Goal: Task Accomplishment & Management: Complete application form

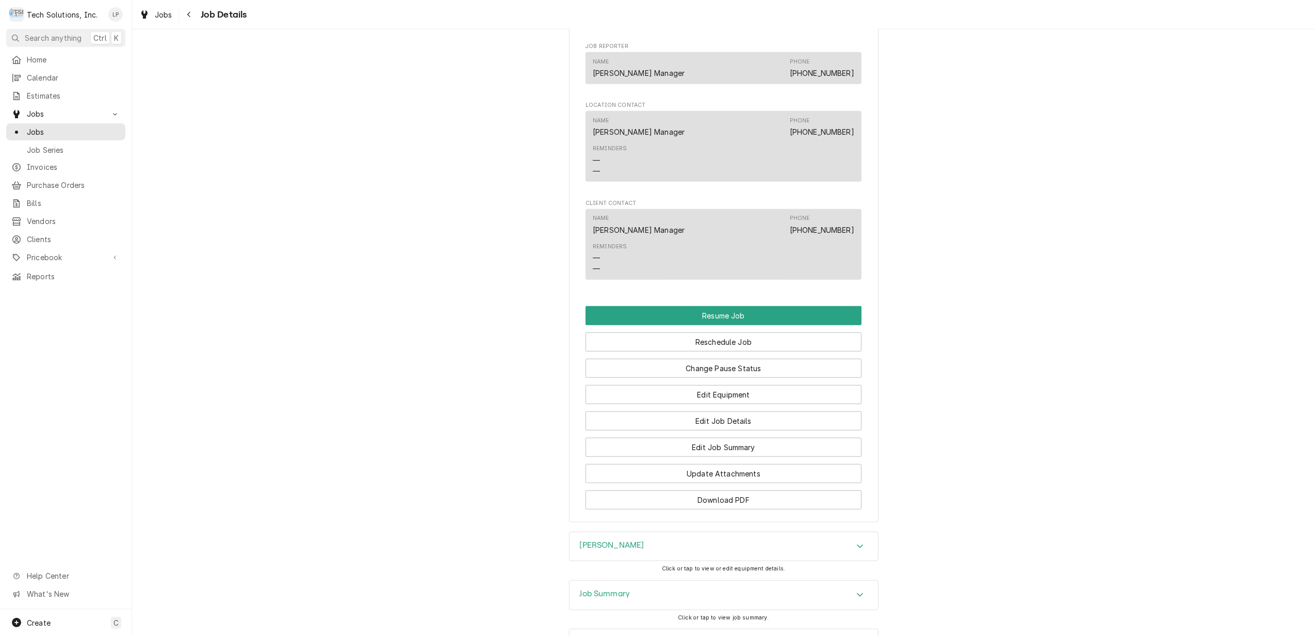
scroll to position [757, 0]
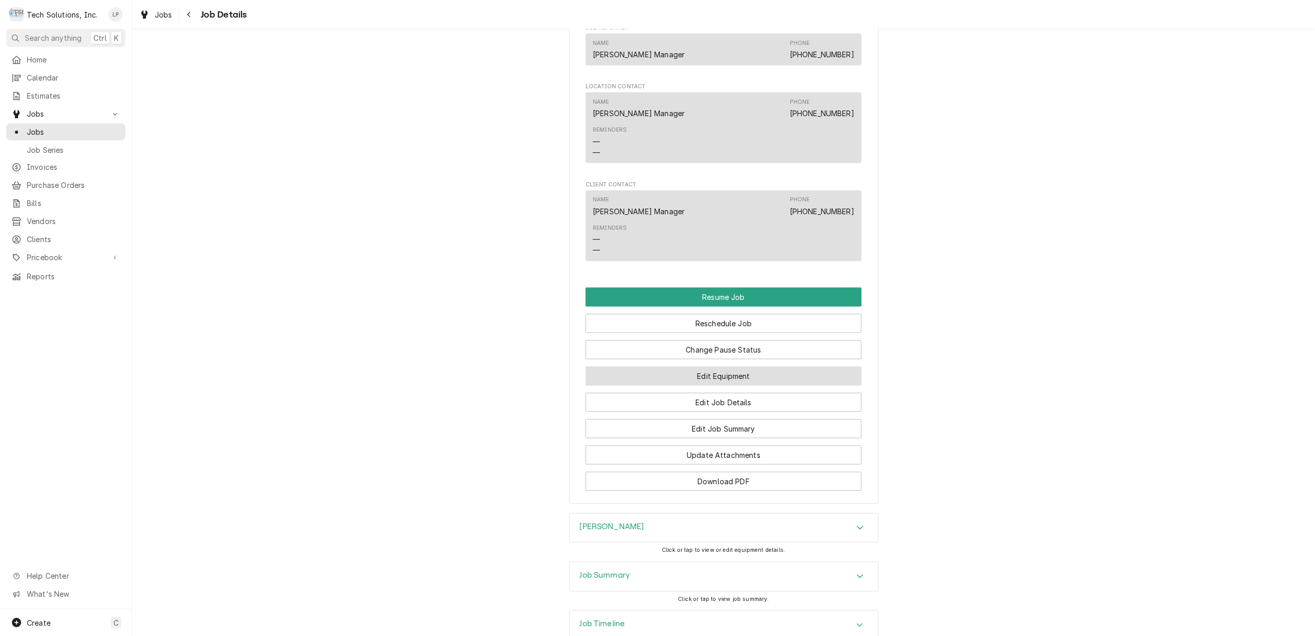
click at [760, 378] on button "Edit Equipment" at bounding box center [724, 375] width 276 height 19
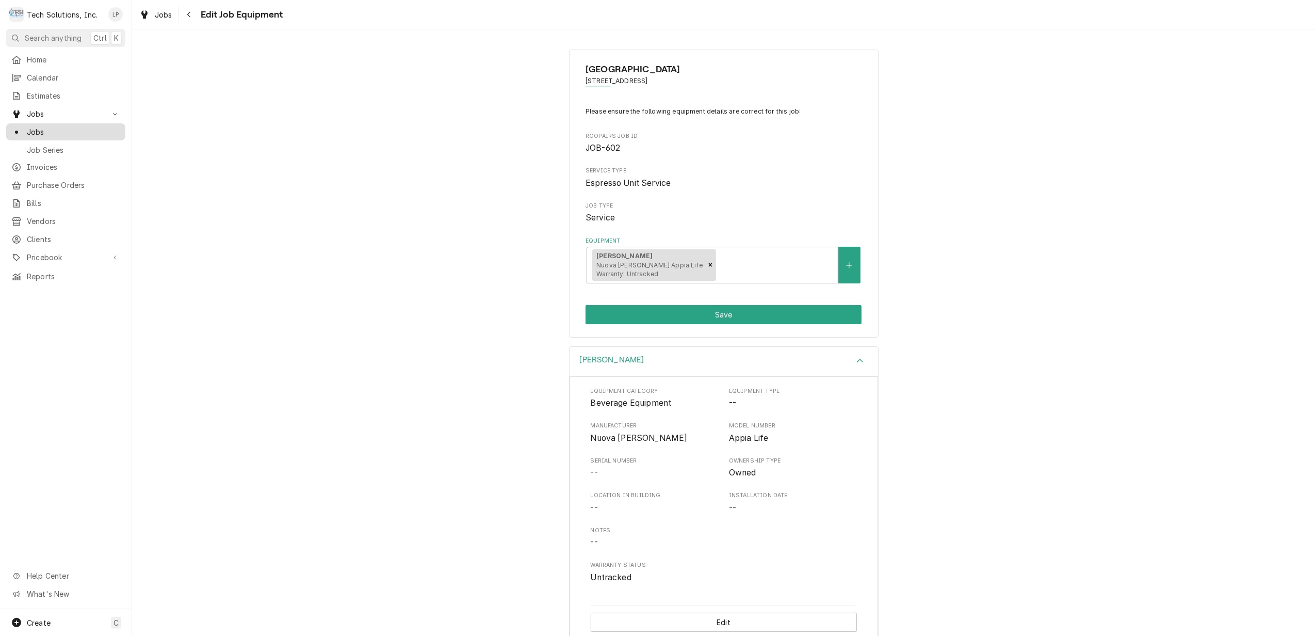
click at [29, 126] on span "Jobs" at bounding box center [73, 131] width 93 height 11
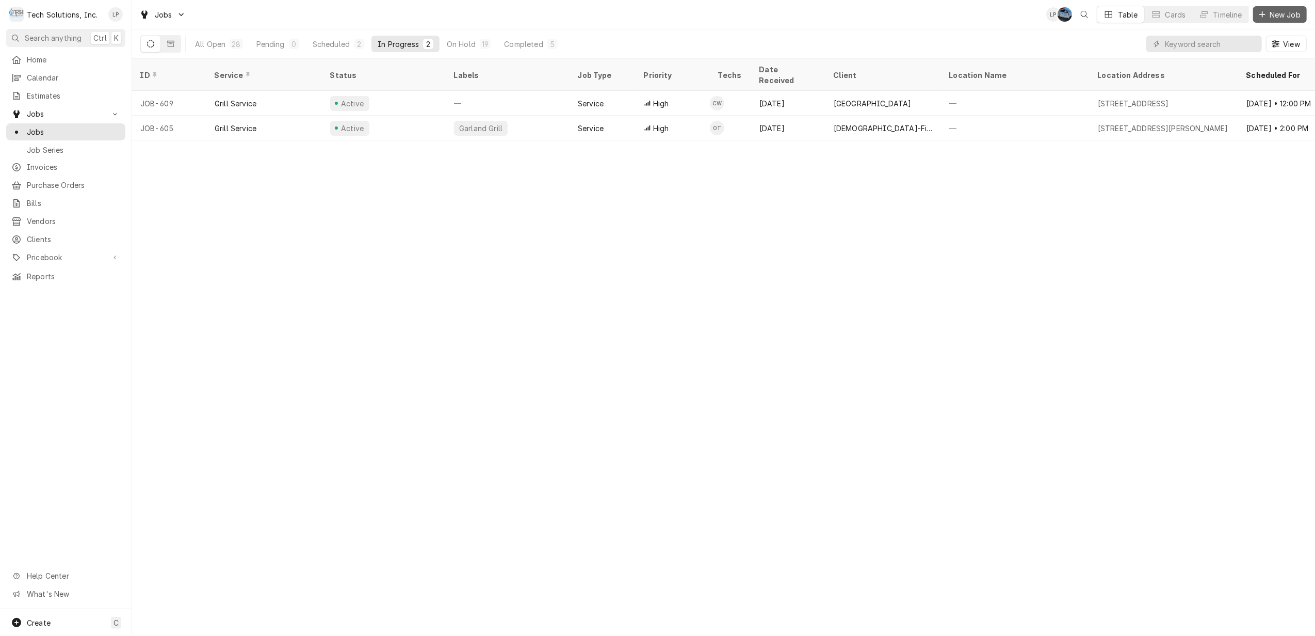
click at [1289, 15] on span "New Job" at bounding box center [1285, 14] width 35 height 11
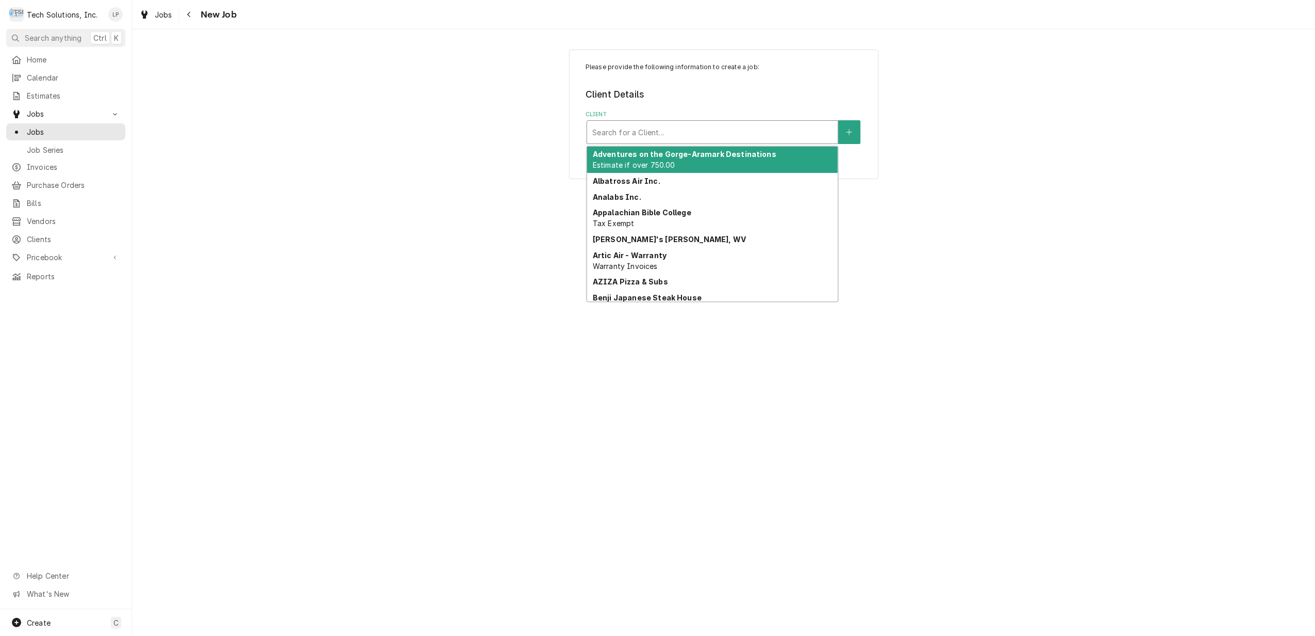
click at [802, 134] on div "Client" at bounding box center [712, 132] width 240 height 19
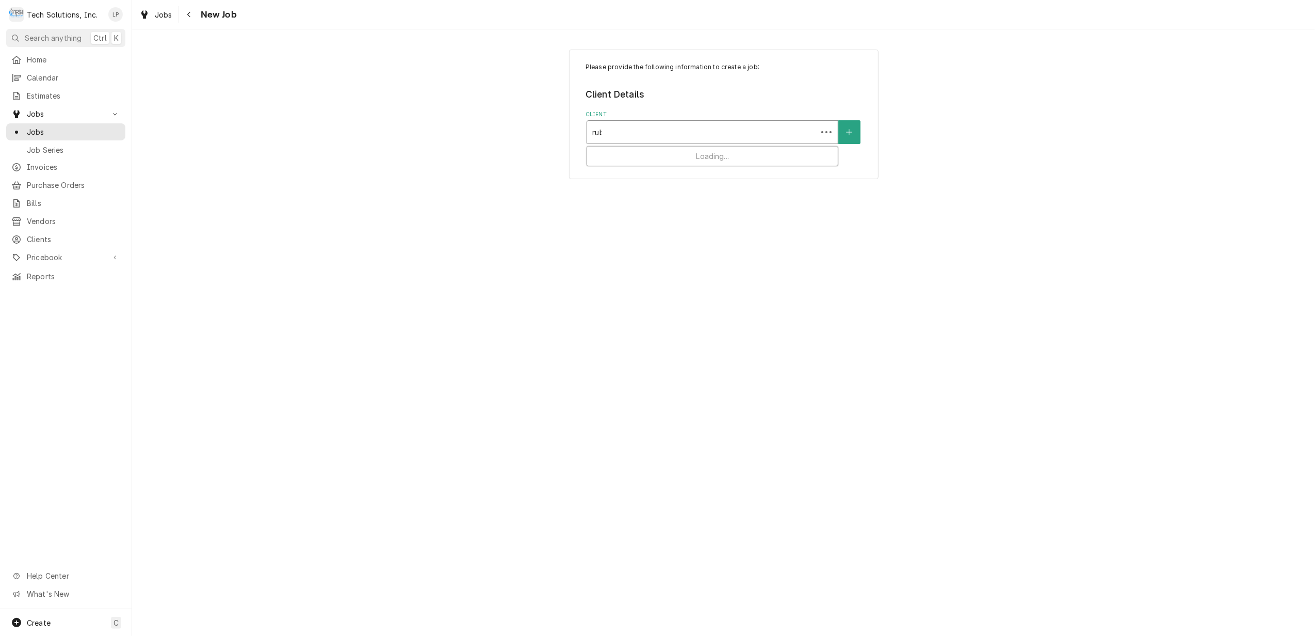
type input "ruby"
click at [752, 154] on div "Ruby Tuesday Inc." at bounding box center [712, 155] width 251 height 16
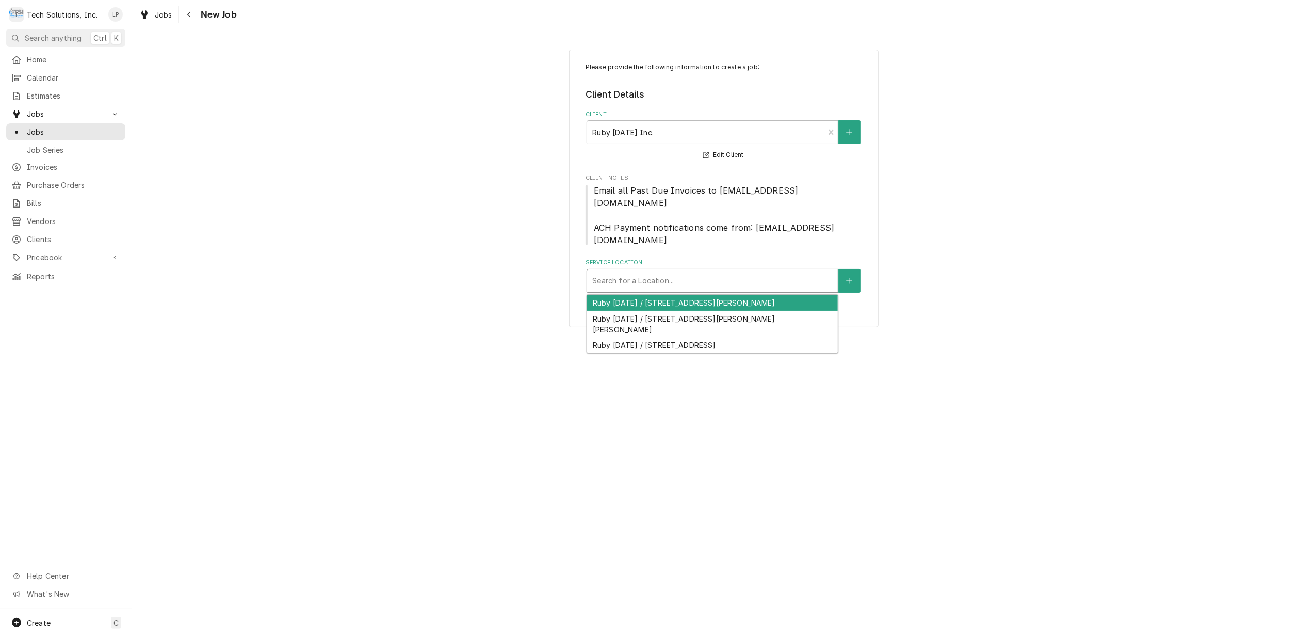
click at [733, 271] on div "Service Location" at bounding box center [712, 280] width 240 height 19
click at [731, 295] on div "Ruby Tuesday / 151 Coleman Drive, Lewisburg, WV 24901" at bounding box center [712, 303] width 251 height 16
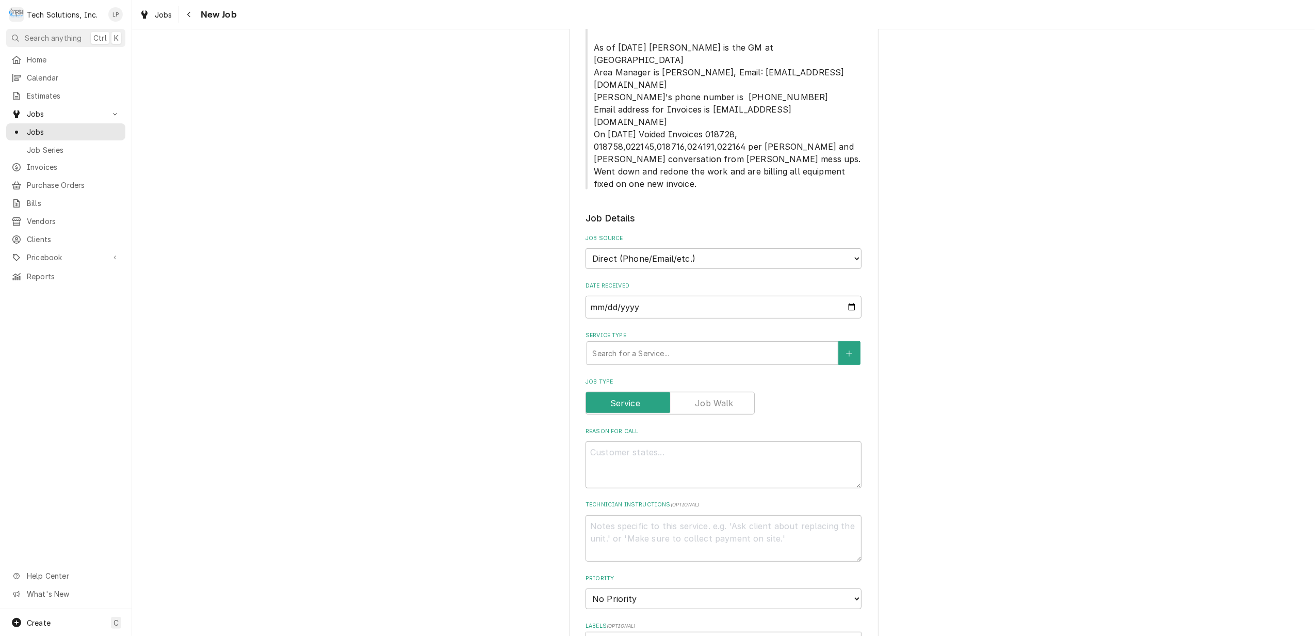
scroll to position [413, 0]
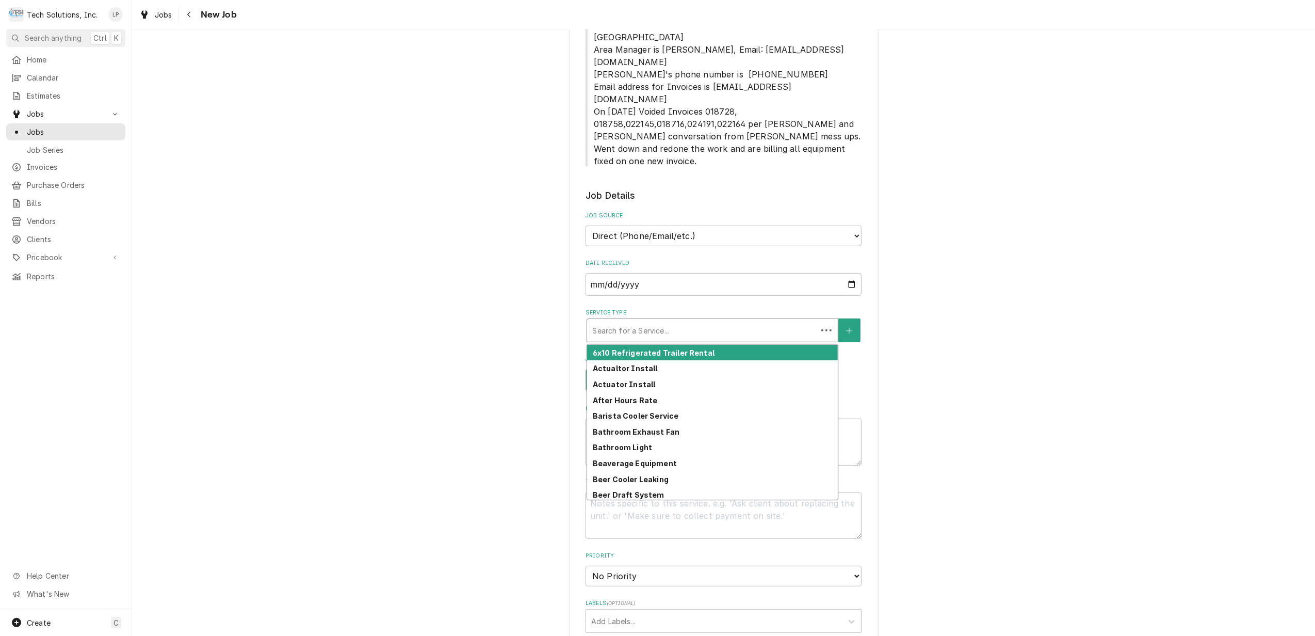
click at [742, 321] on div "Service Type" at bounding box center [702, 330] width 220 height 19
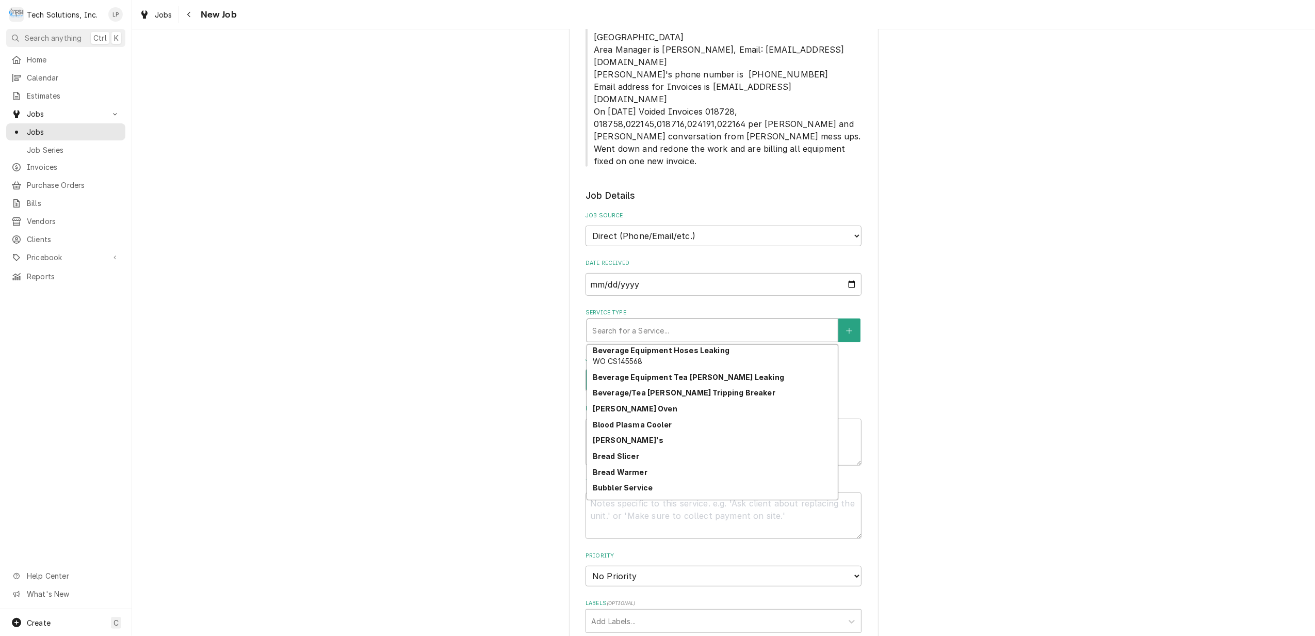
scroll to position [220, 0]
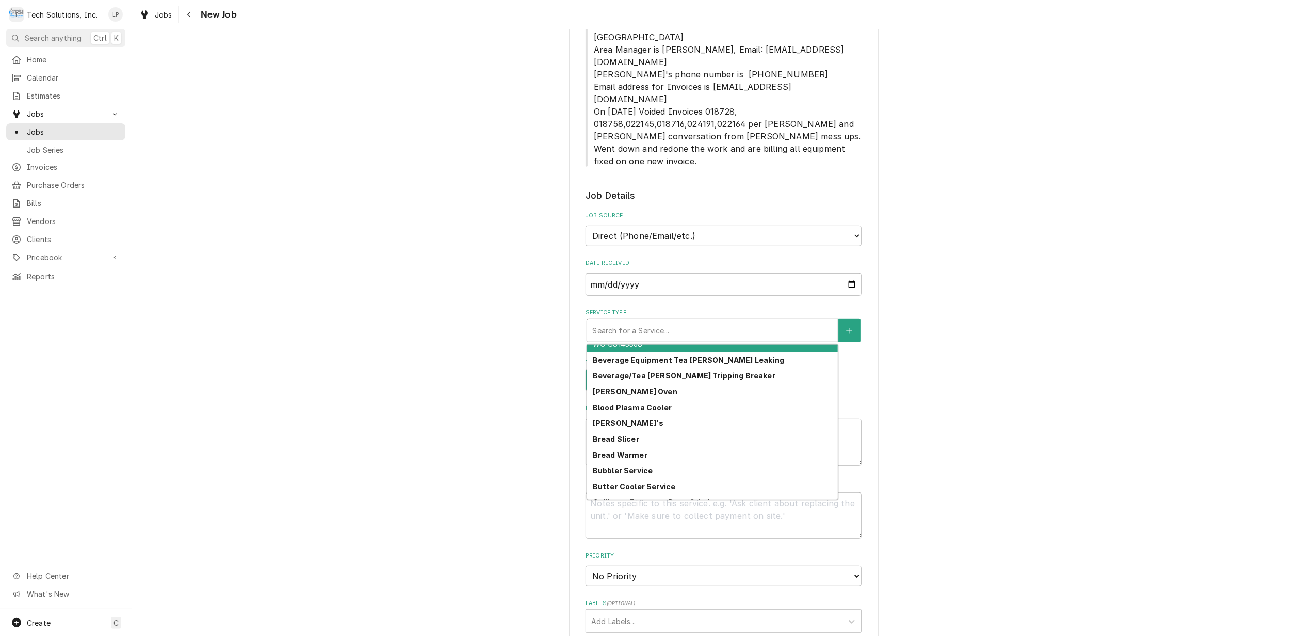
click at [738, 321] on div "Service Type" at bounding box center [712, 330] width 240 height 19
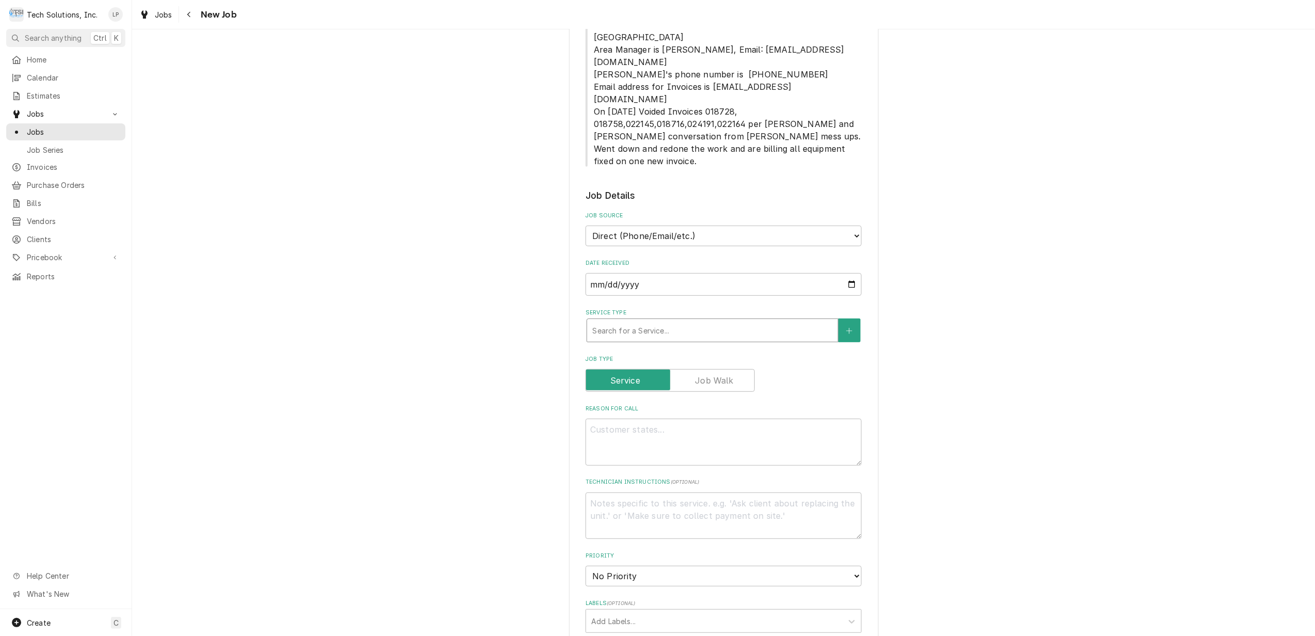
type textarea "x"
type input "h"
type textarea "x"
type input "ho"
type textarea "x"
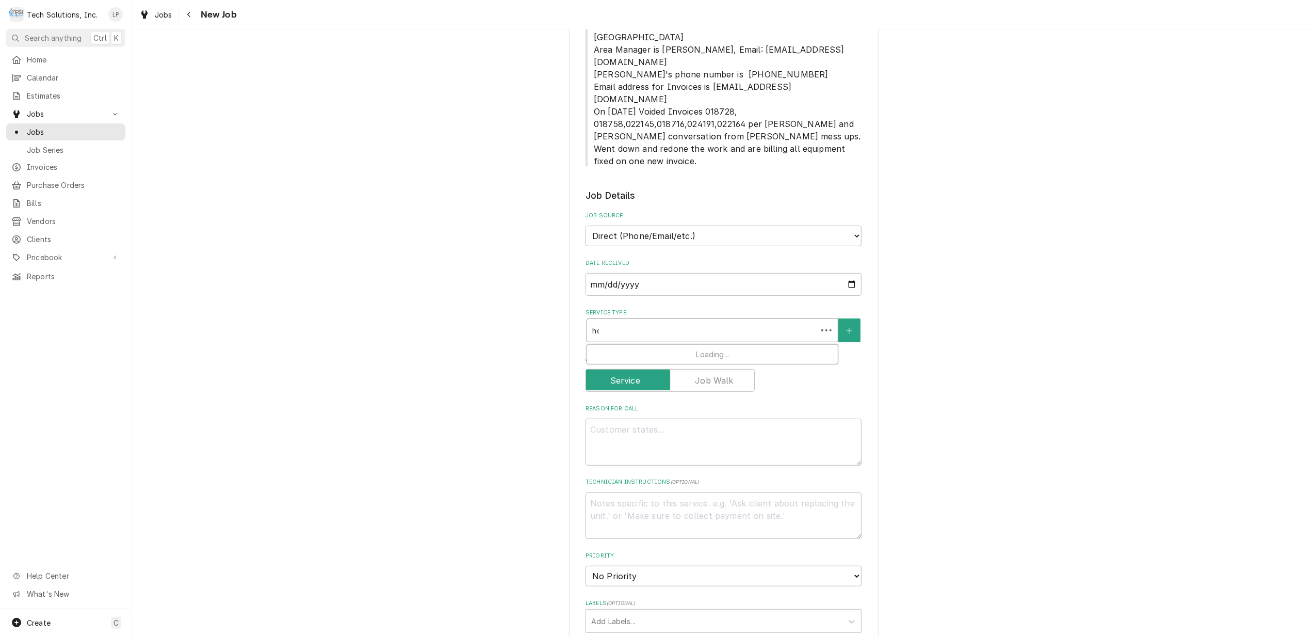
type input "hoo"
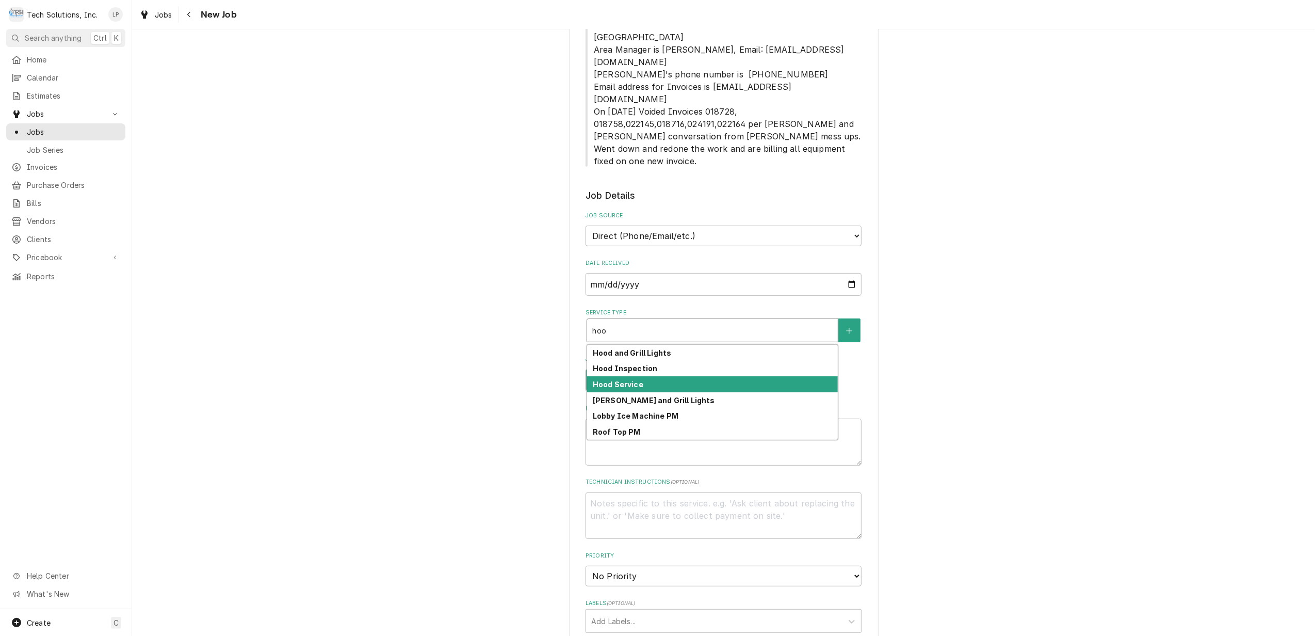
click at [699, 376] on div "Hood Service" at bounding box center [712, 384] width 251 height 16
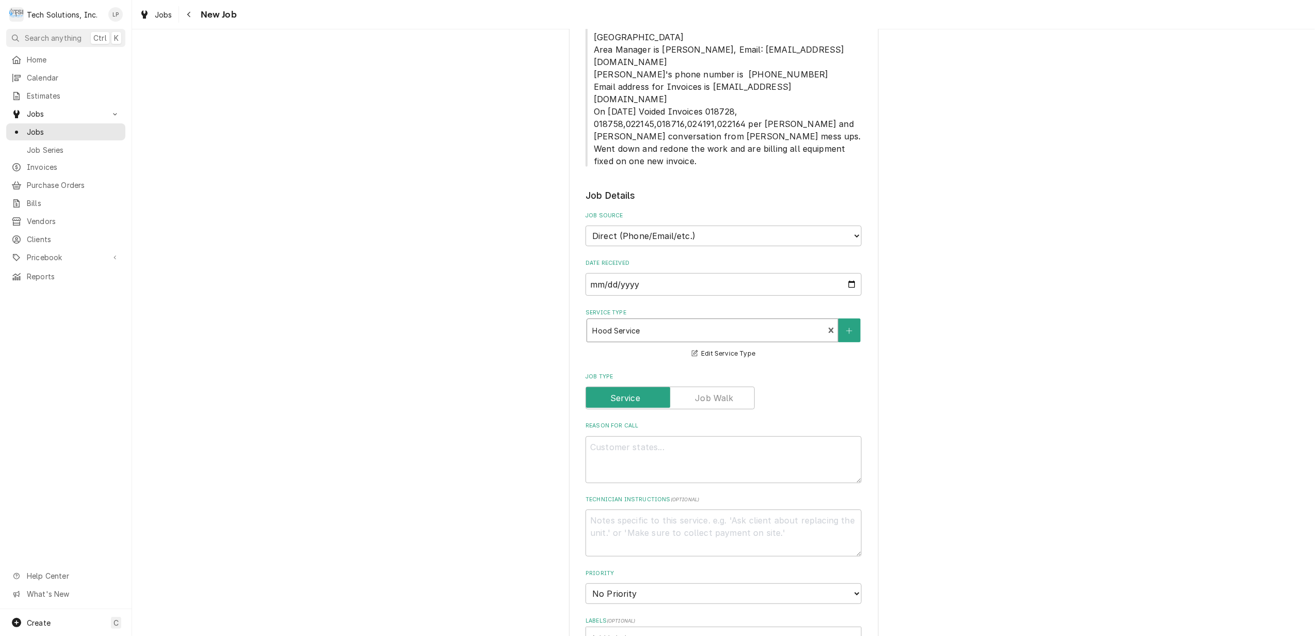
click at [970, 351] on div "Please provide the following information to create a job: Client Details Client…" at bounding box center [723, 345] width 1183 height 1436
click at [773, 436] on textarea "Reason For Call" at bounding box center [724, 459] width 276 height 47
type textarea "x"
type textarea "G"
type textarea "x"
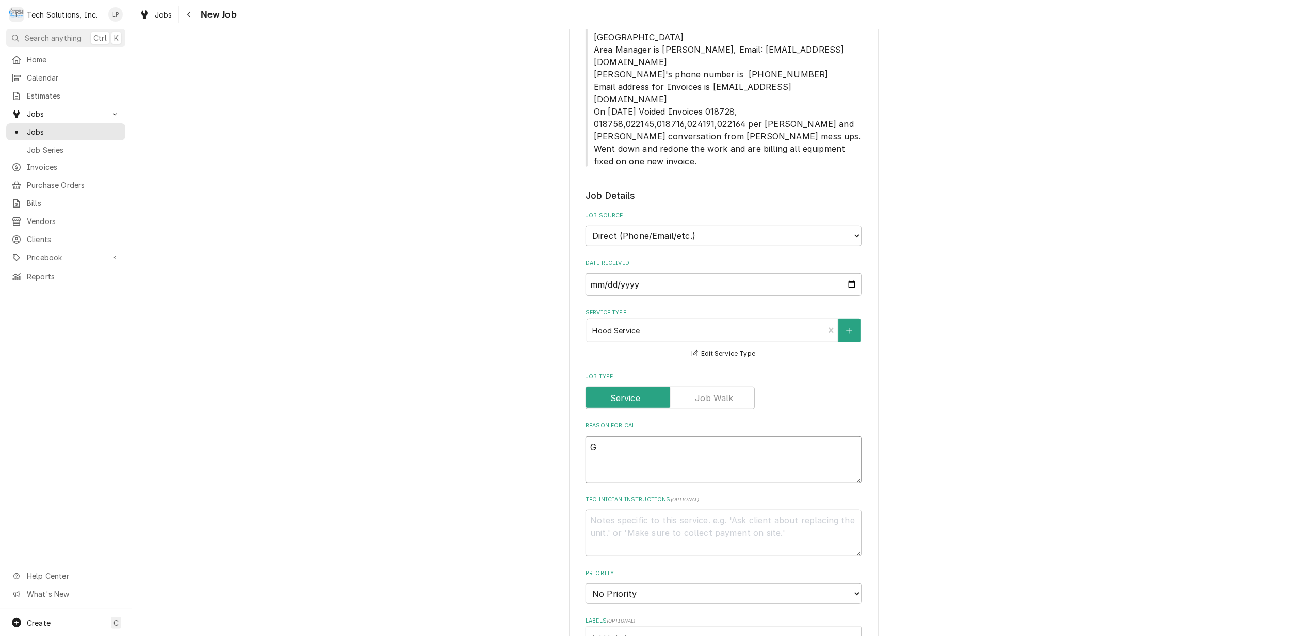
type textarea "Gr"
type textarea "x"
type textarea "Gri"
type textarea "x"
type textarea "Gril"
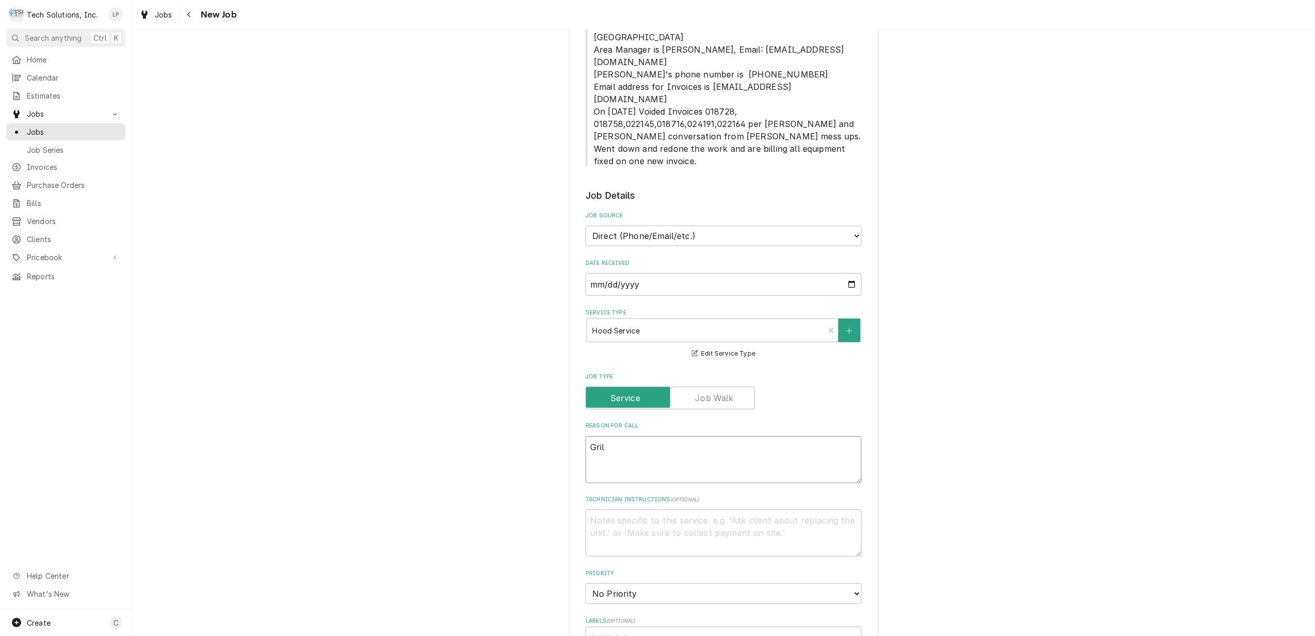
type textarea "x"
type textarea "Grill"
type textarea "x"
type textarea "Grill"
type textarea "x"
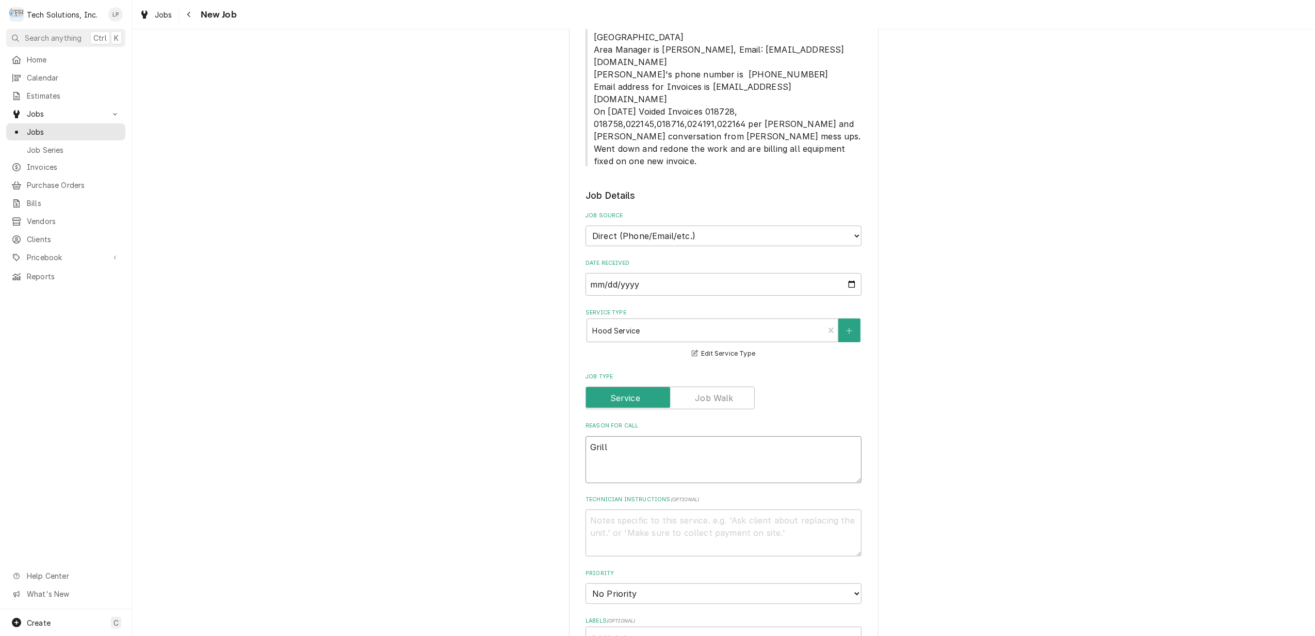
type textarea "Grill"
click at [849, 583] on select "No Priority Urgent High Medium Low" at bounding box center [724, 593] width 276 height 21
select select "1"
click at [586, 583] on select "No Priority Urgent High Medium Low" at bounding box center [724, 593] width 276 height 21
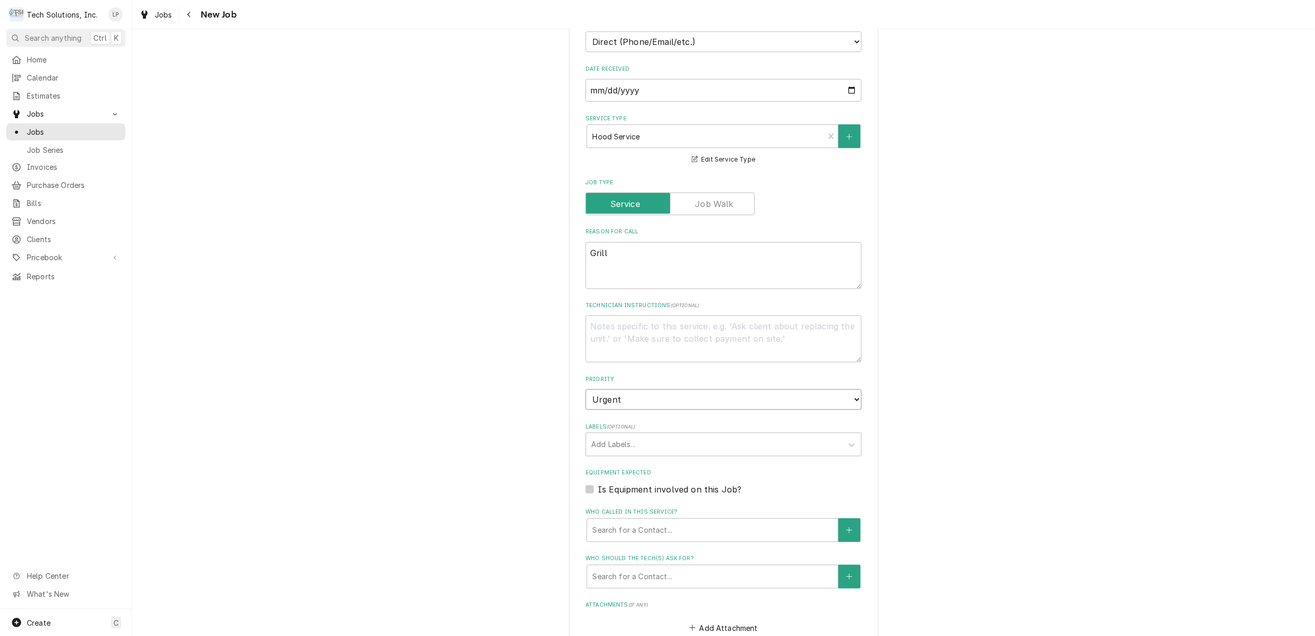
scroll to position [619, 0]
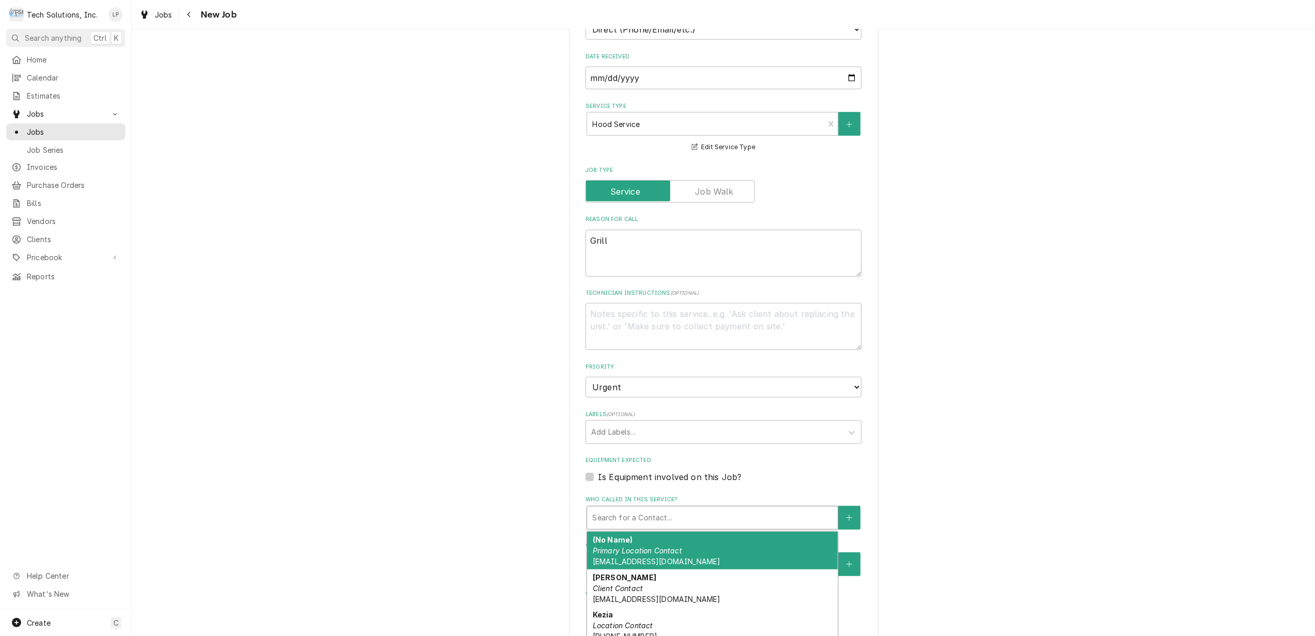
click at [676, 508] on div "Who called in this service?" at bounding box center [712, 517] width 240 height 19
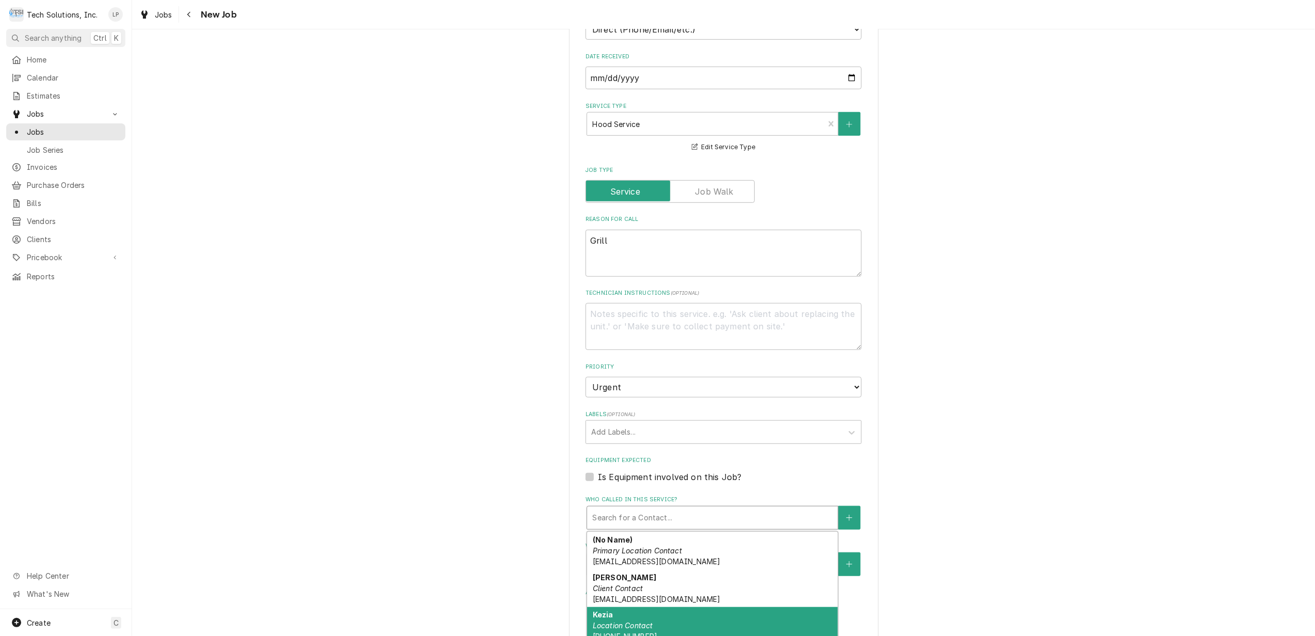
click at [683, 607] on div "Kezia Location Contact (304) 992-8654" at bounding box center [712, 626] width 251 height 38
type textarea "x"
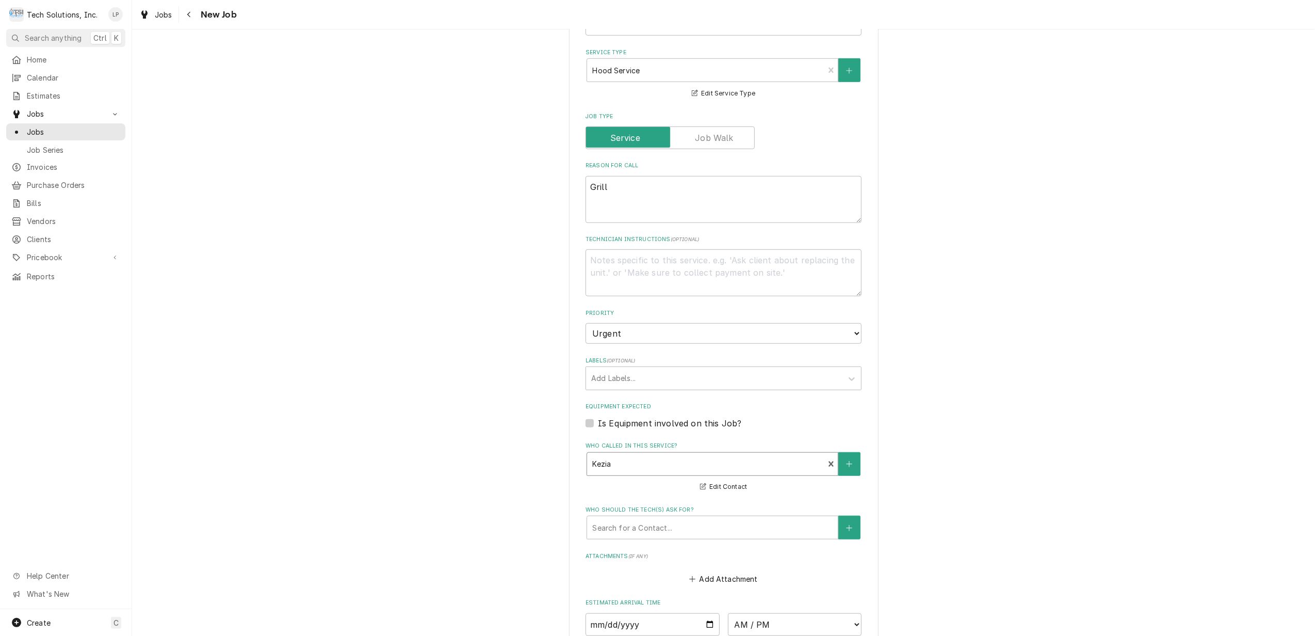
scroll to position [757, 0]
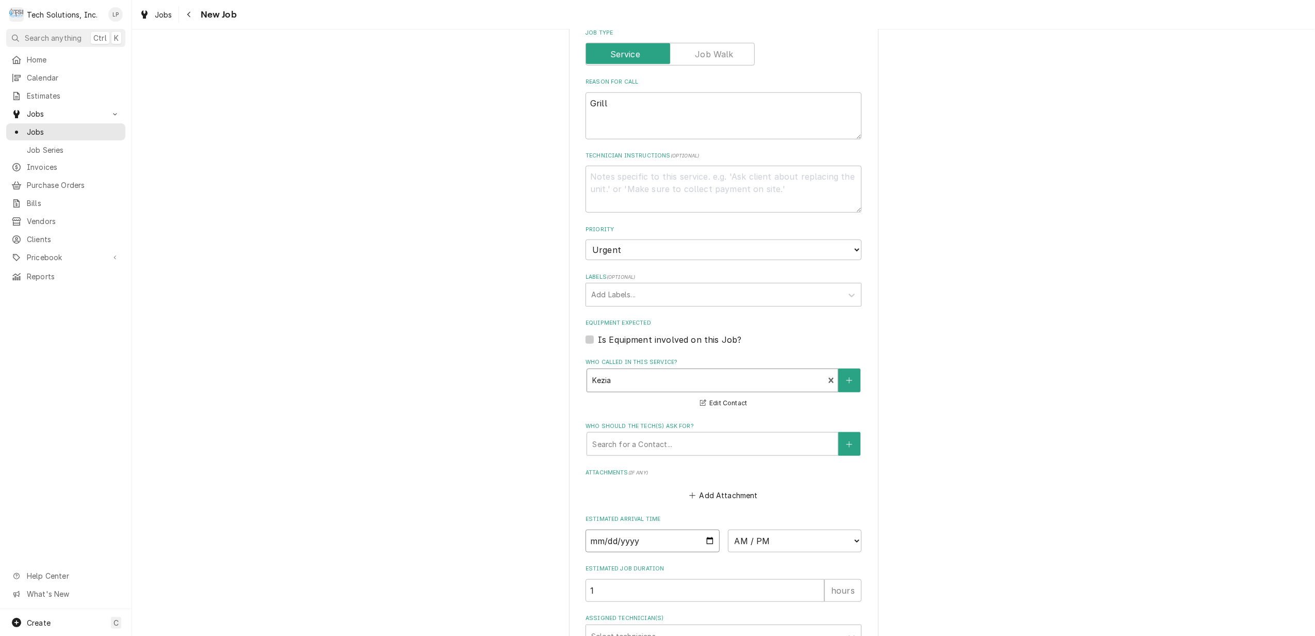
click at [704, 529] on input "Date" at bounding box center [653, 540] width 134 height 23
type input "2025-08-13"
type textarea "x"
click at [849, 529] on select "AM / PM 6:00 AM 6:15 AM 6:30 AM 6:45 AM 7:00 AM 7:15 AM 7:30 AM 7:45 AM 8:00 AM…" at bounding box center [795, 540] width 134 height 23
select select "13:30:00"
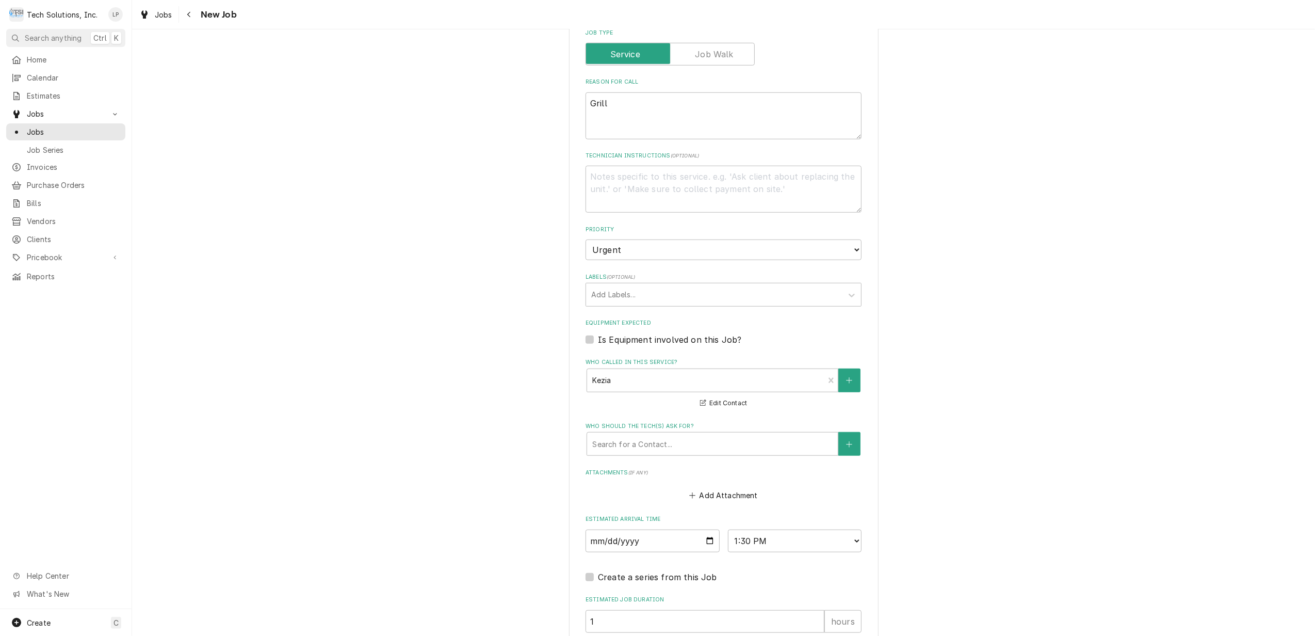
click at [940, 426] on div "Please provide the following information to create a job: Client Details Client…" at bounding box center [723, 26] width 1183 height 1485
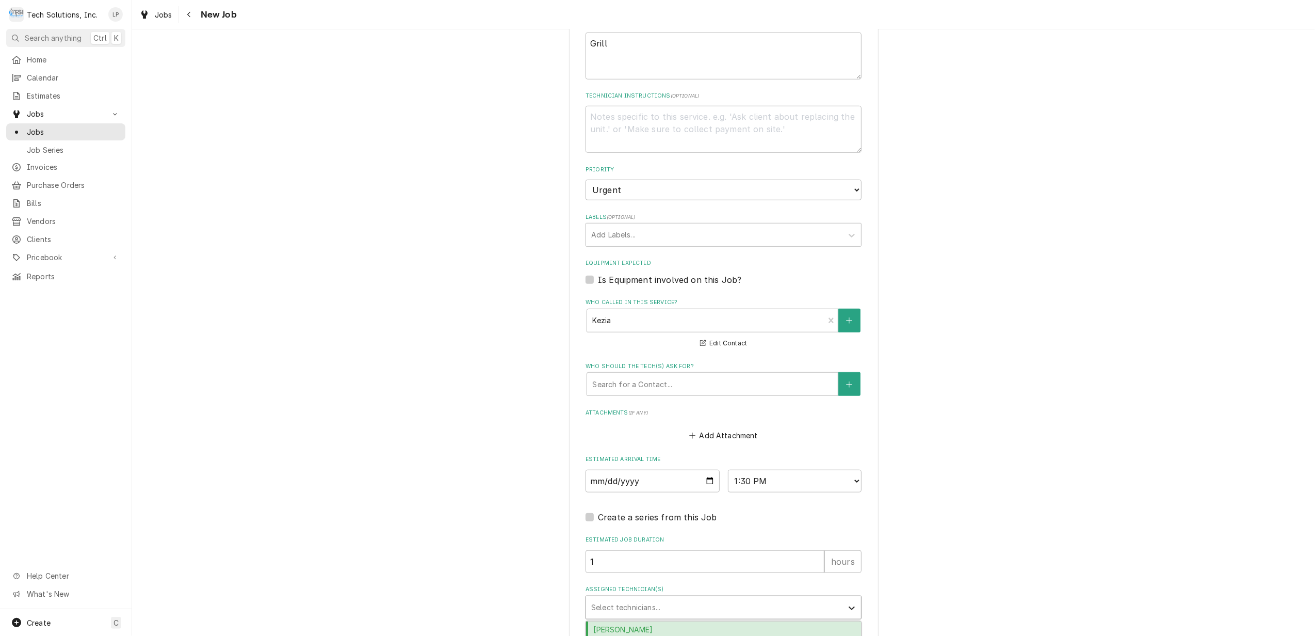
click at [843, 598] on div "Assigned Technician(s)" at bounding box center [852, 608] width 19 height 20
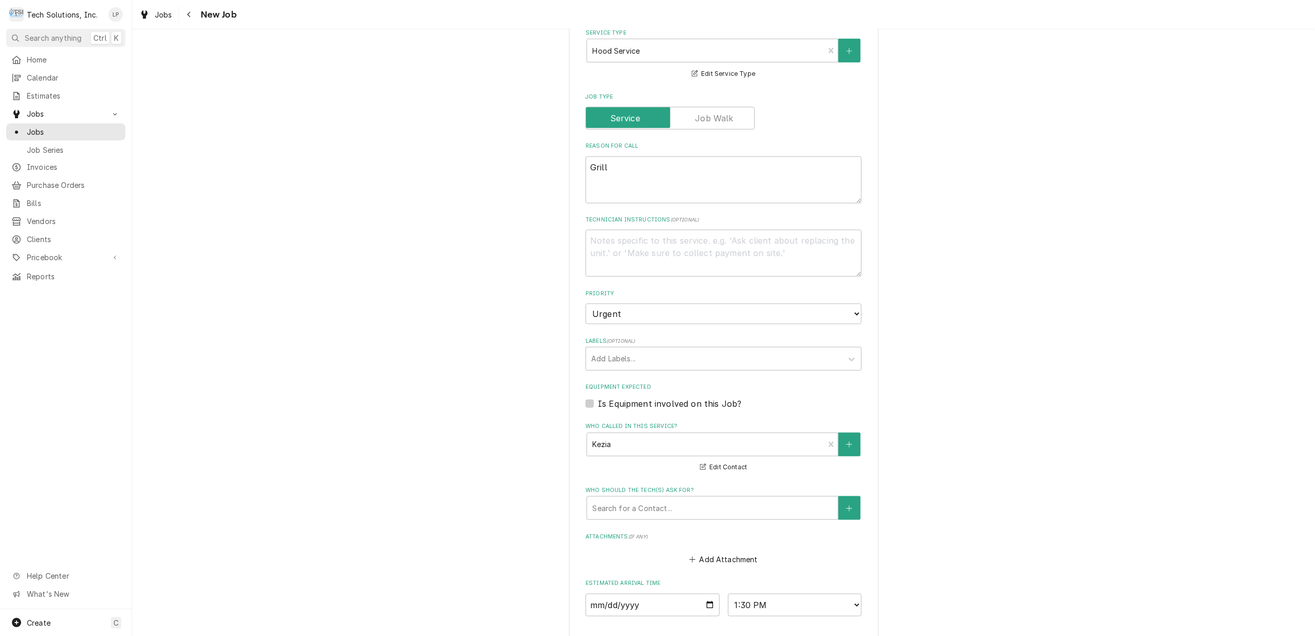
scroll to position [679, 0]
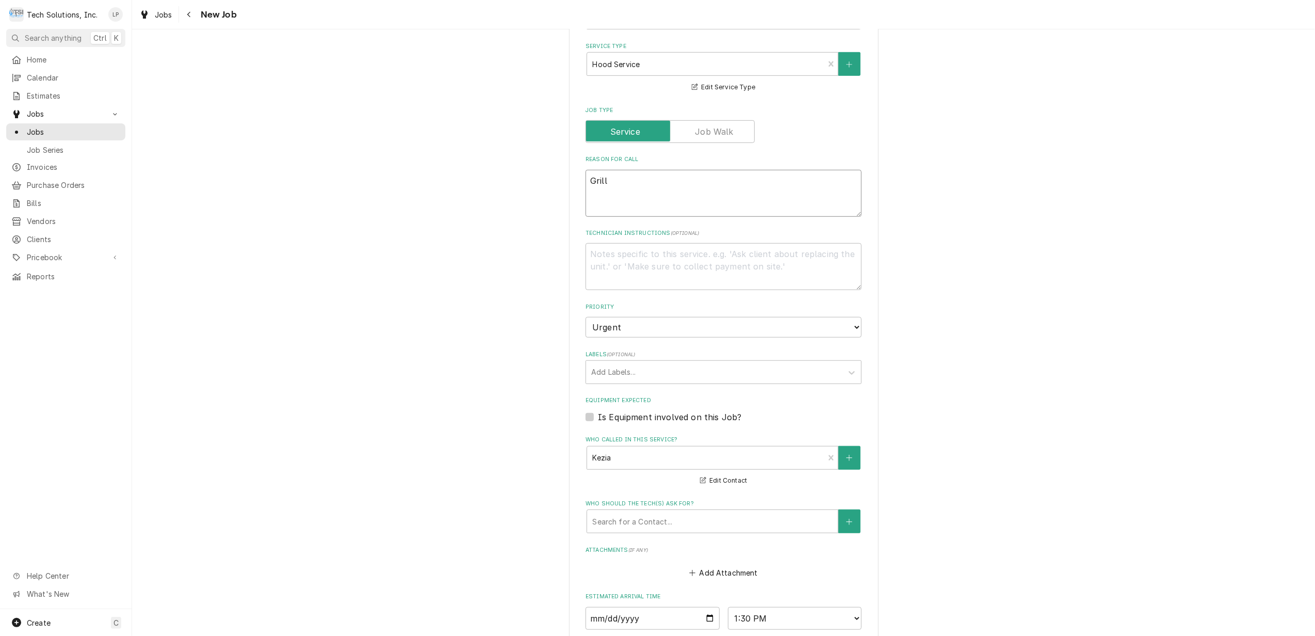
click at [713, 170] on textarea "Grill" at bounding box center [724, 193] width 276 height 47
type textarea "x"
type textarea "Grill S"
type textarea "x"
type textarea "Grill Si"
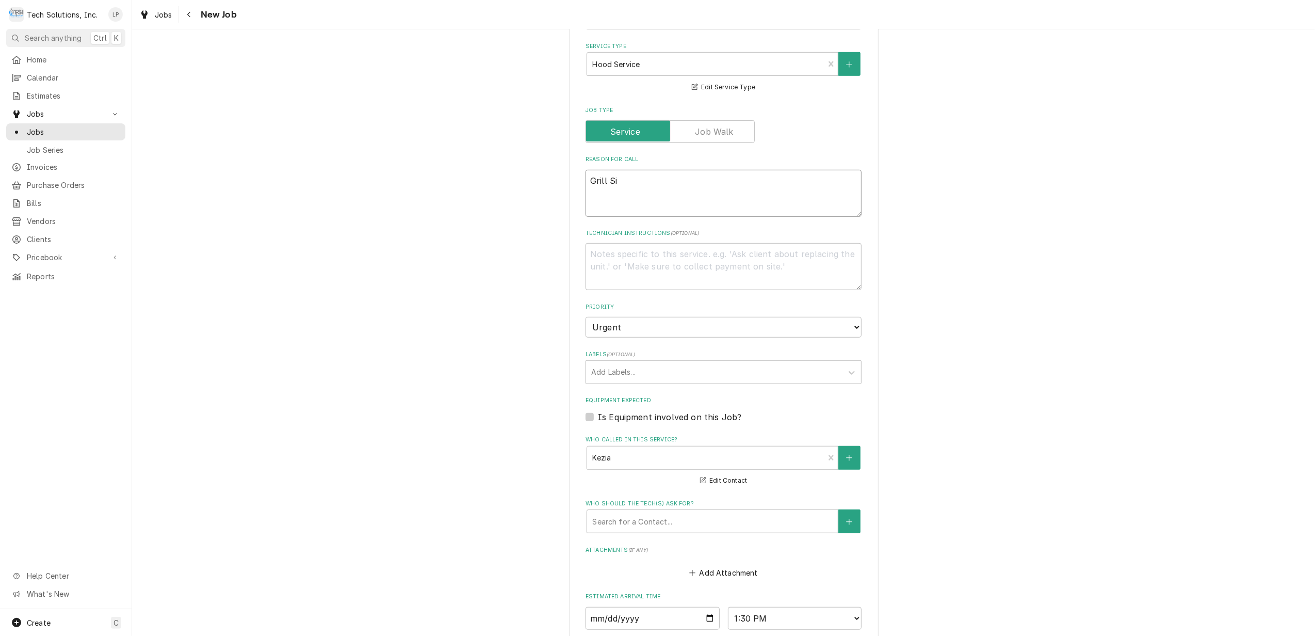
type textarea "x"
type textarea "Grill Sid"
type textarea "x"
type textarea "Grill Side"
type textarea "x"
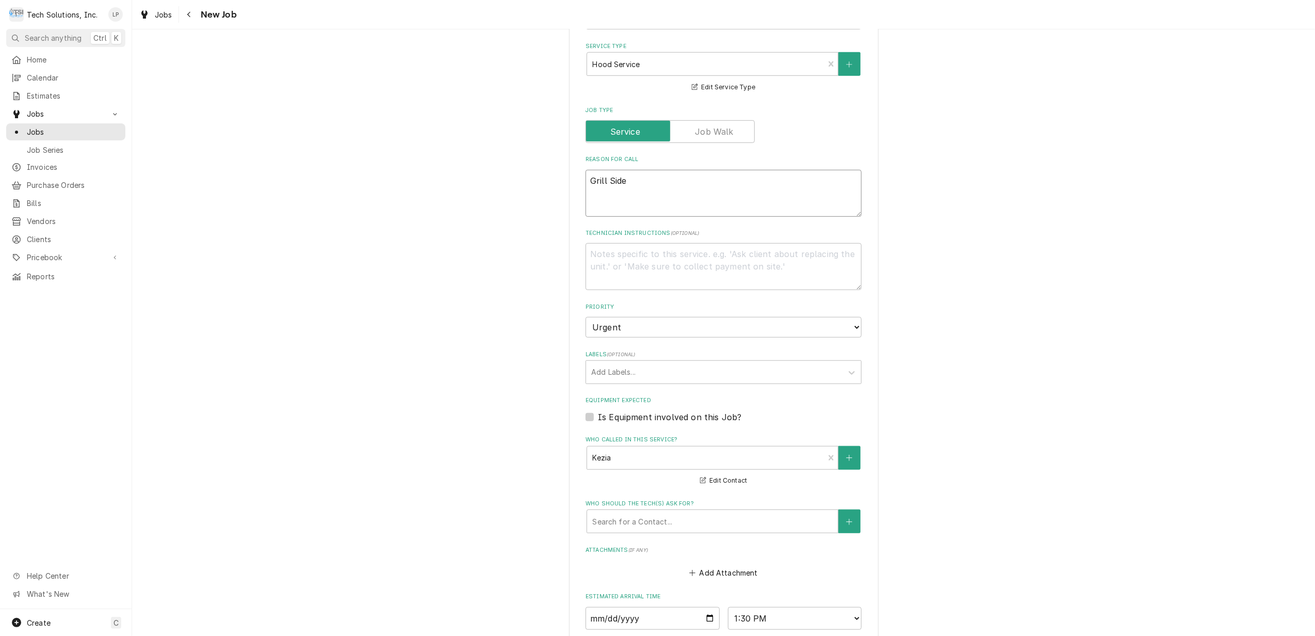
type textarea "Grill Side"
type textarea "x"
type textarea "Grill Side H"
type textarea "x"
type textarea "Grill Side Ho"
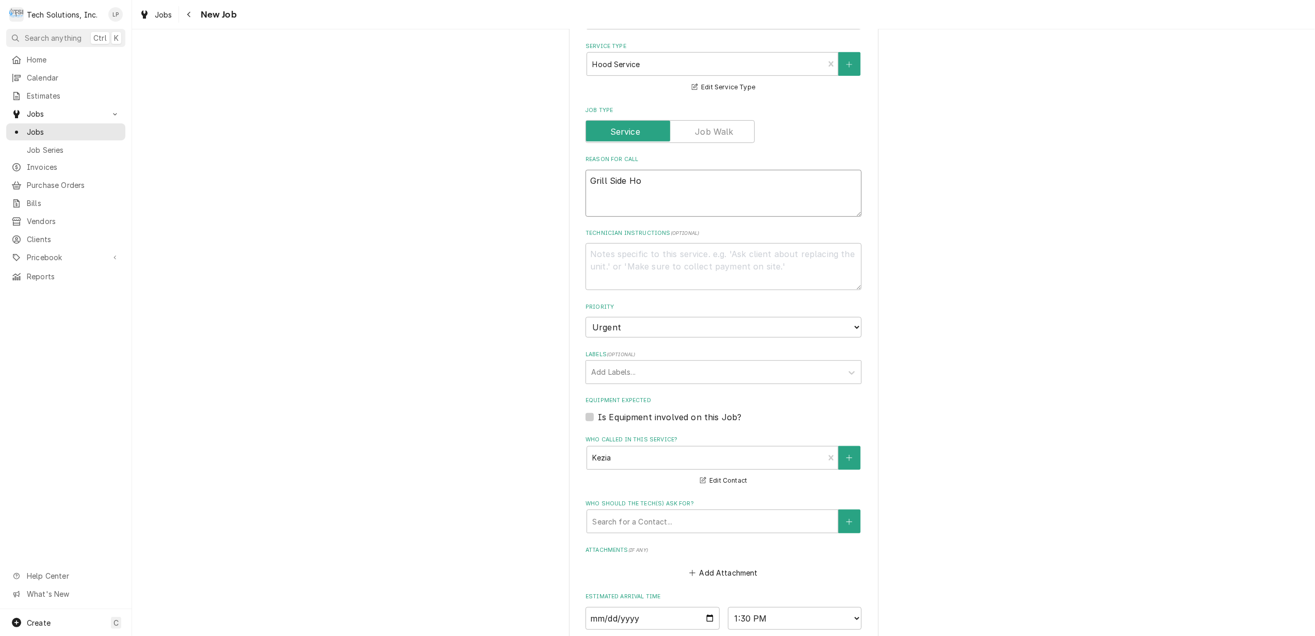
type textarea "x"
type textarea "Grill Side Hoo"
type textarea "x"
type textarea "Grill Side Hood"
type textarea "x"
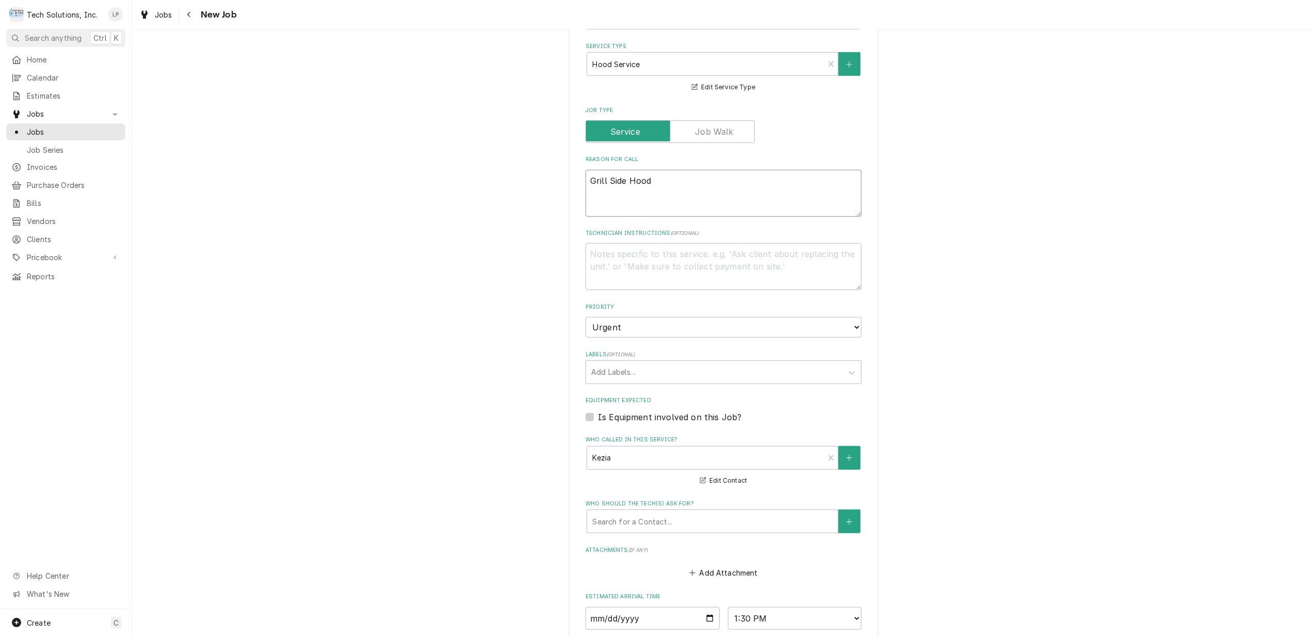
type textarea "Grill Side Hood"
type textarea "x"
type textarea "Grill Side Hood V"
type textarea "x"
type textarea "Grill Side Hood Ve"
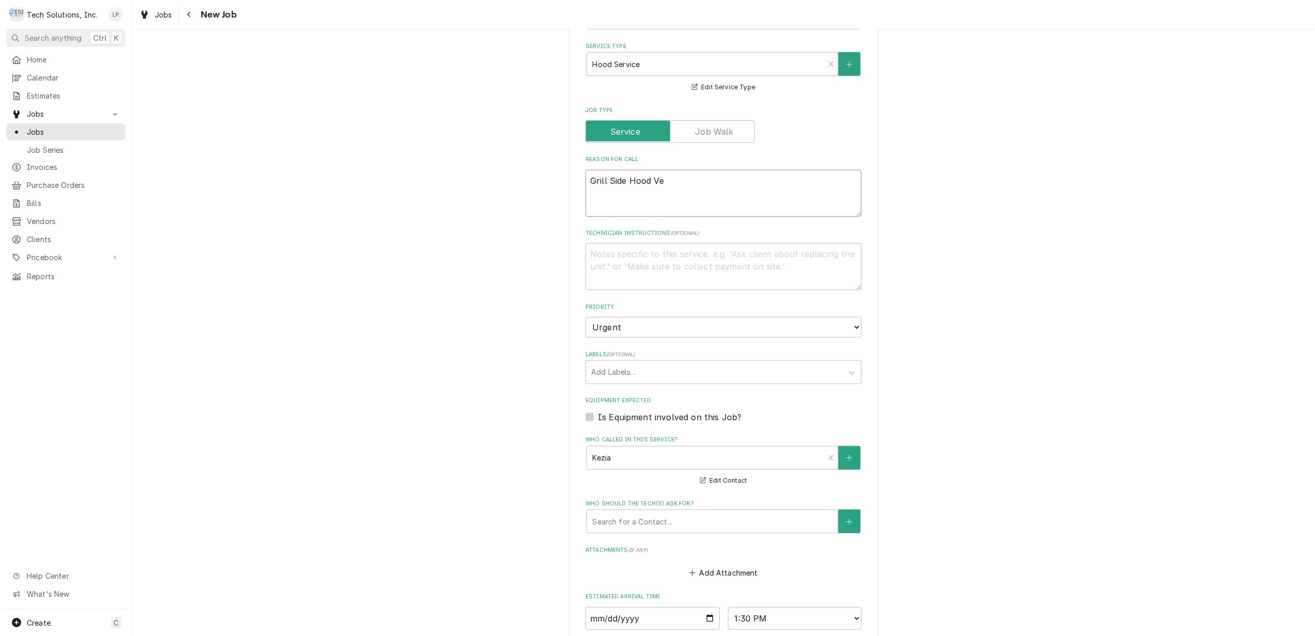
type textarea "x"
type textarea "Grill Side Hood Ven"
type textarea "x"
type textarea "Grill Side Hood Vent"
type textarea "x"
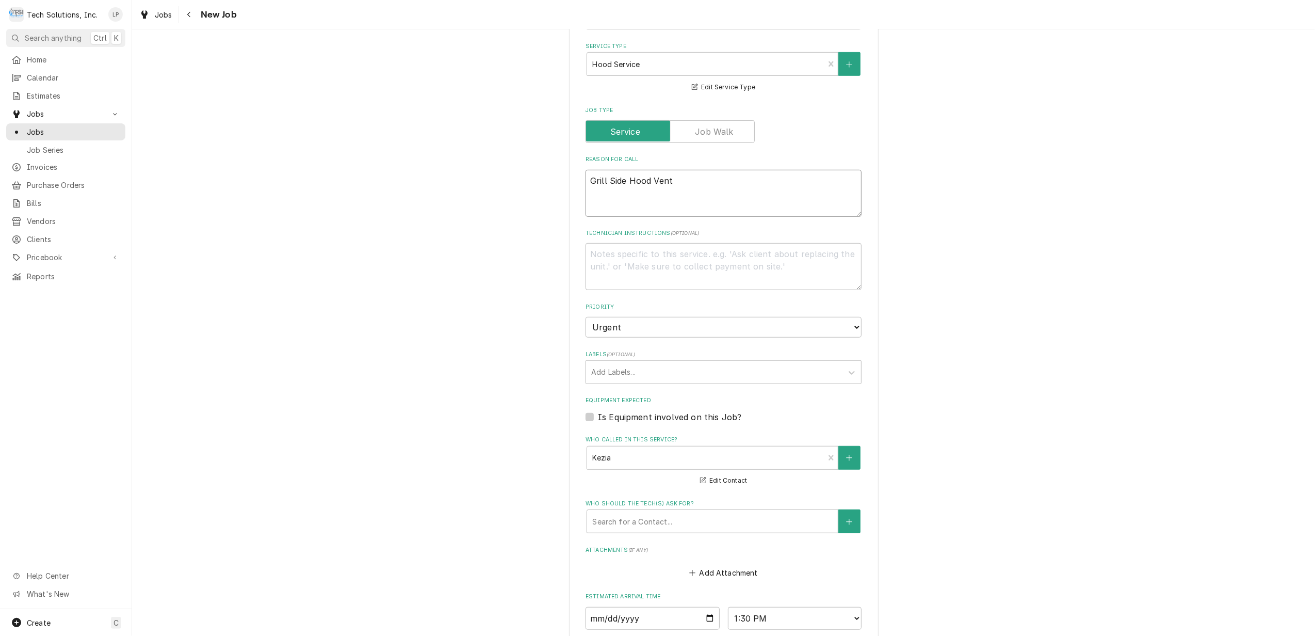
type textarea "Grill Side Hood Vent"
type textarea "x"
type textarea "Grill Side Hood Vent i"
type textarea "x"
type textarea "Grill Side Hood Vent is"
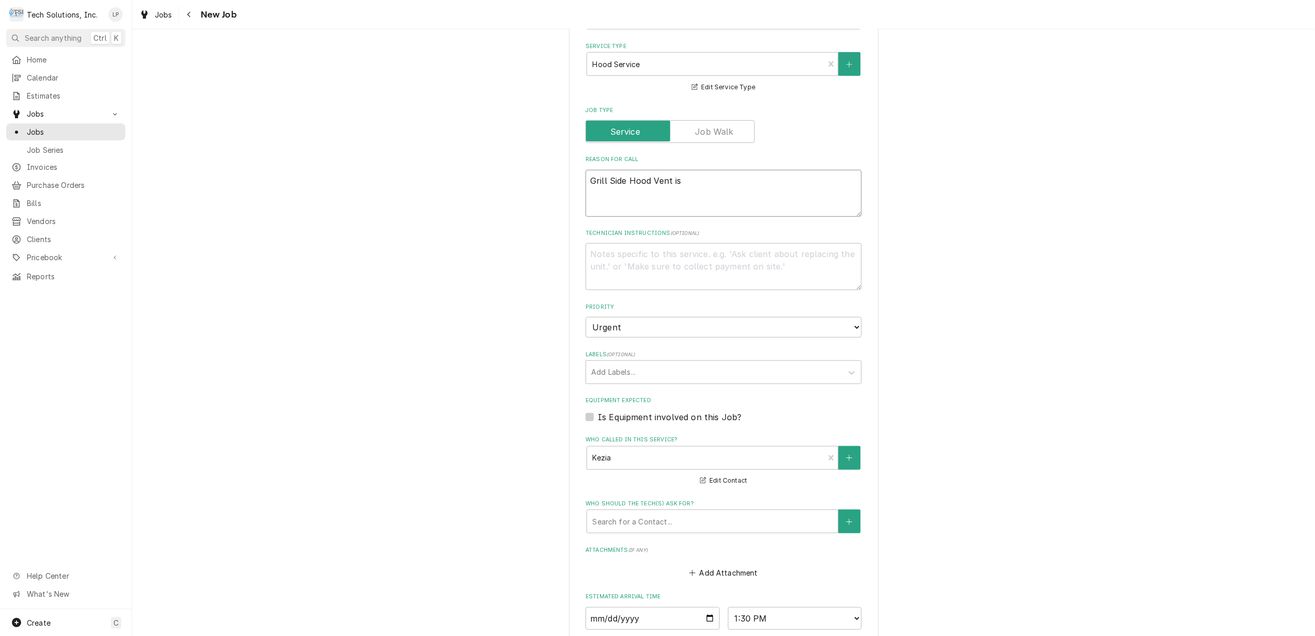
type textarea "x"
type textarea "Grill Side Hood Vent is"
type textarea "x"
type textarea "Grill Side Hood Vent is n"
type textarea "x"
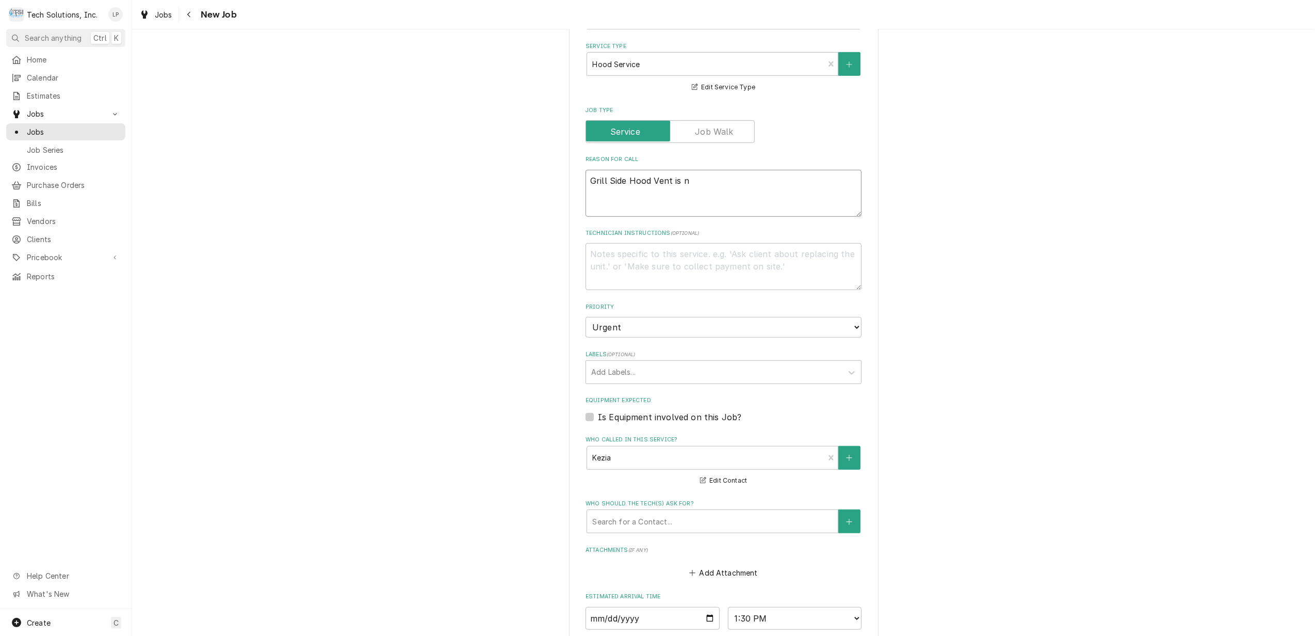
type textarea "Grill Side Hood Vent is no"
type textarea "x"
type textarea "Grill Side Hood Vent is not"
type textarea "x"
type textarea "Grill Side Hood Vent is not"
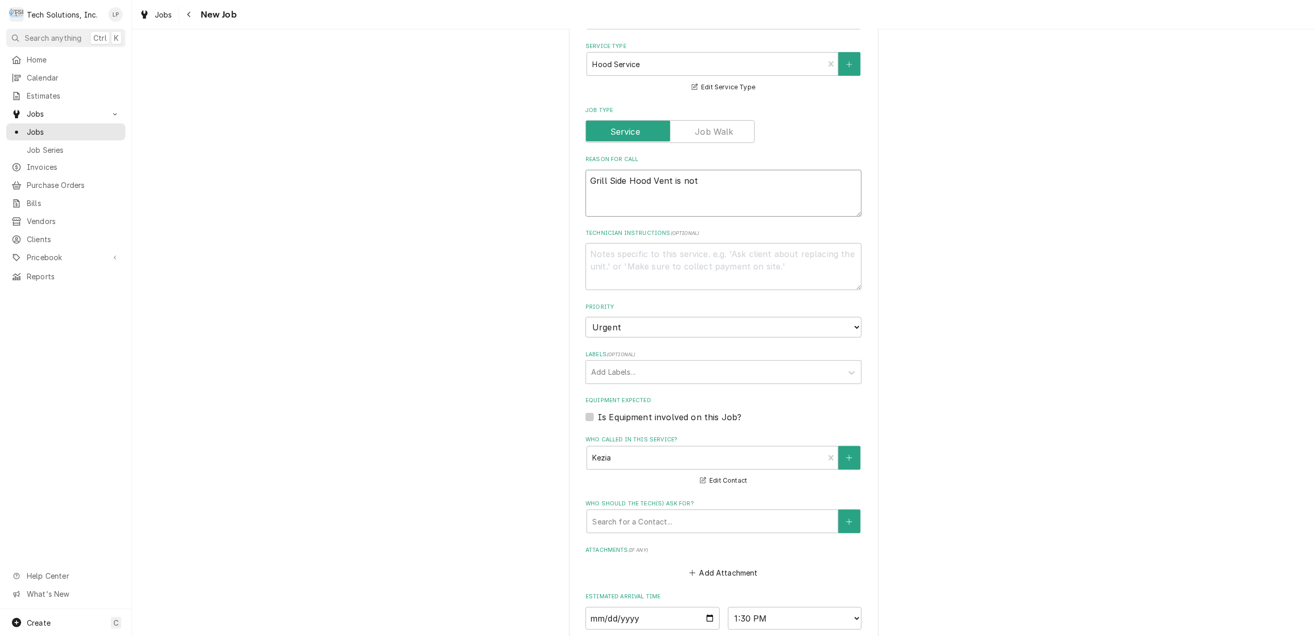
type textarea "x"
type textarea "Grill Side Hood Vent is not p"
type textarea "x"
type textarea "Grill Side Hood Vent is not pu"
type textarea "x"
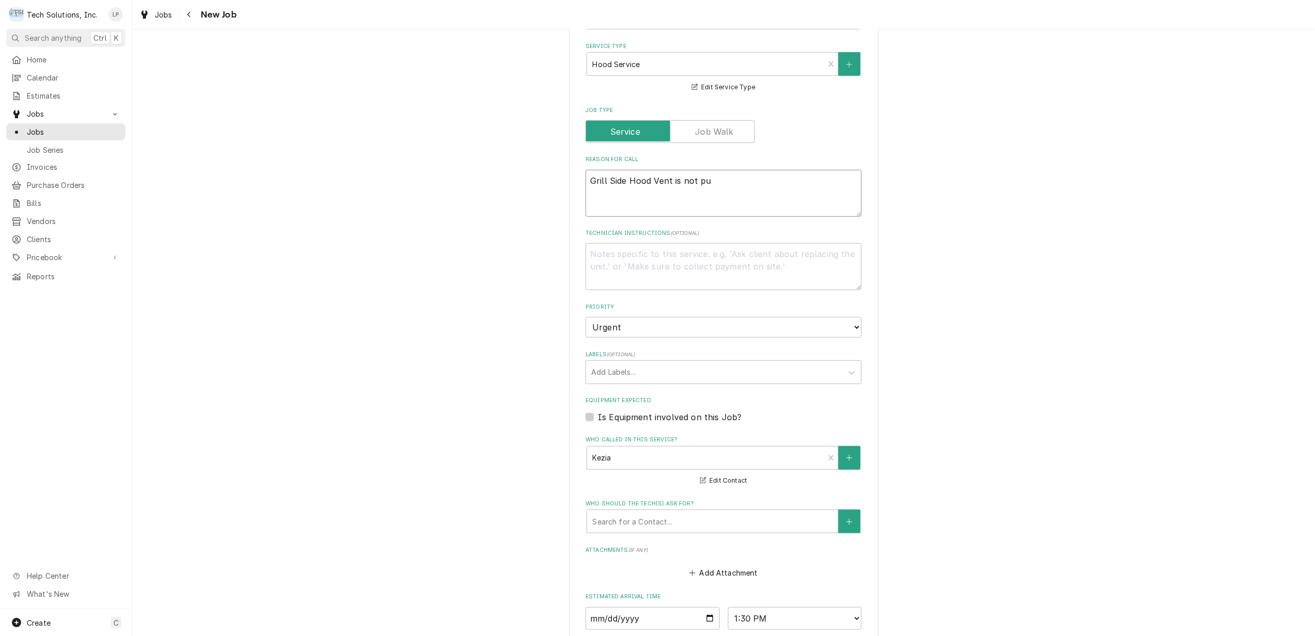
type textarea "Grill Side Hood Vent is not pul"
type textarea "x"
type textarea "Grill Side Hood Vent is not pull"
type textarea "x"
type textarea "Grill Side Hood Vent is not pulli"
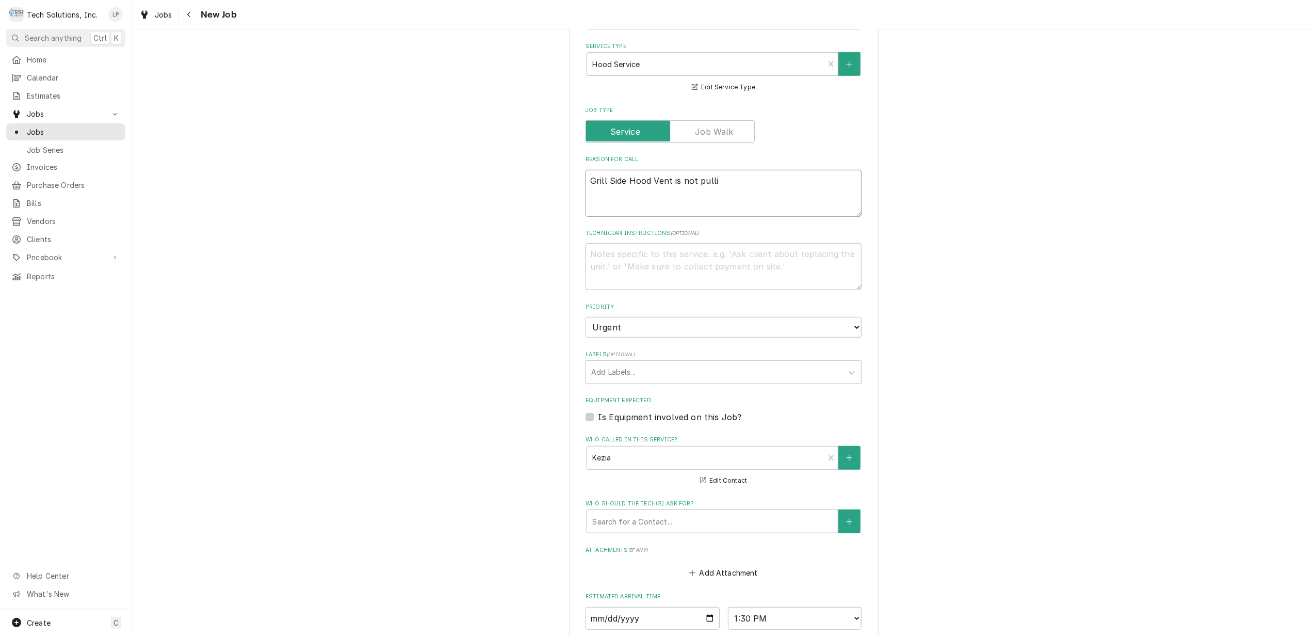
type textarea "x"
type textarea "Grill Side Hood Vent is not pullin"
type textarea "x"
type textarea "Grill Side Hood Vent is not pulling"
type textarea "x"
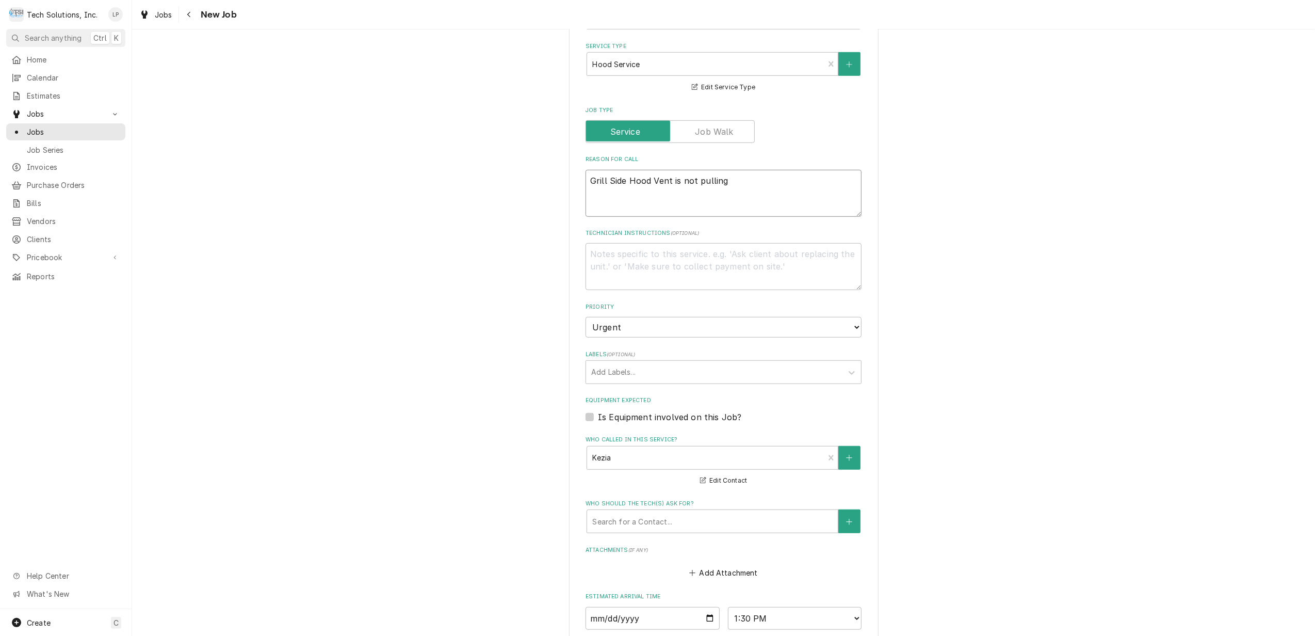
type textarea "Grill Side Hood Vent is not pulling."
type textarea "x"
type textarea "Grill Side Hood Vent is not pulling."
type textarea "x"
type textarea "Grill Side Hood Vent is not pulling. P"
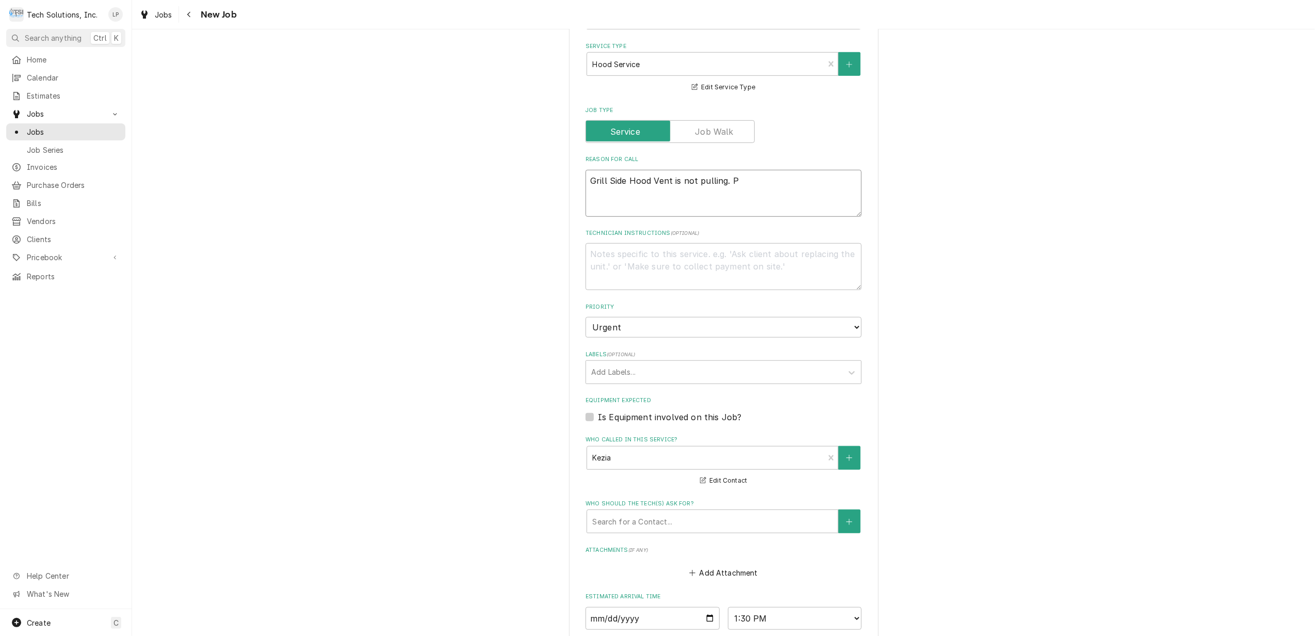
type textarea "x"
type textarea "Grill Side Hood Vent is not pulling. Pa"
type textarea "x"
type textarea "Grill Side Hood Vent is not pulling. Pan"
type textarea "x"
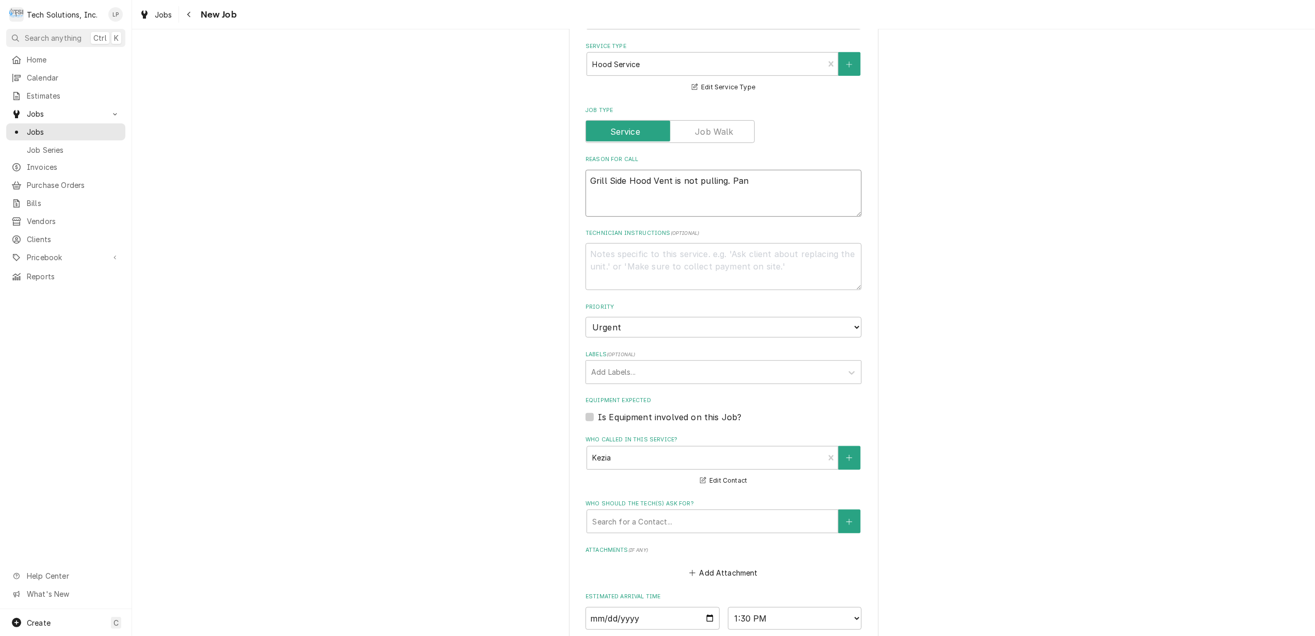
type textarea "Grill Side Hood Vent is not pulling. Pant"
type textarea "x"
type textarea "Grill Side Hood Vent is not pulling. Pantr"
type textarea "x"
type textarea "Grill Side Hood Vent is not pulling. Pantry"
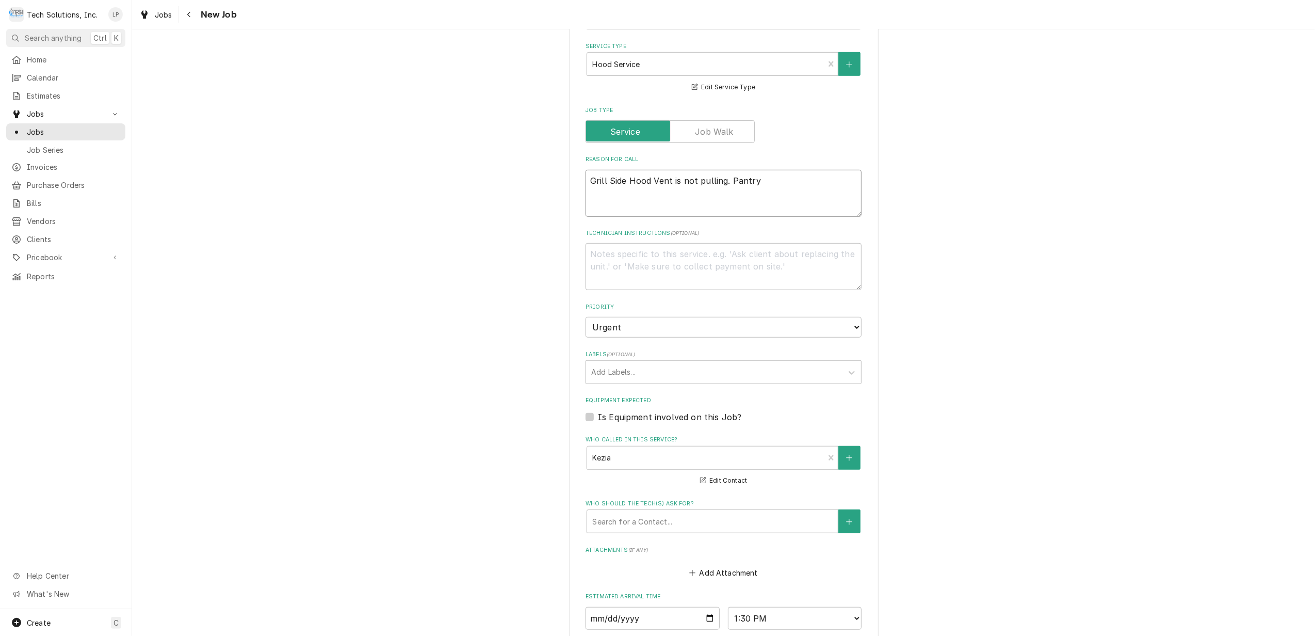
type textarea "x"
type textarea "Grill Side Hood Vent is not pulling. Pantry"
type textarea "x"
type textarea "Grill Side Hood Vent is not pulling. Pantry s"
type textarea "x"
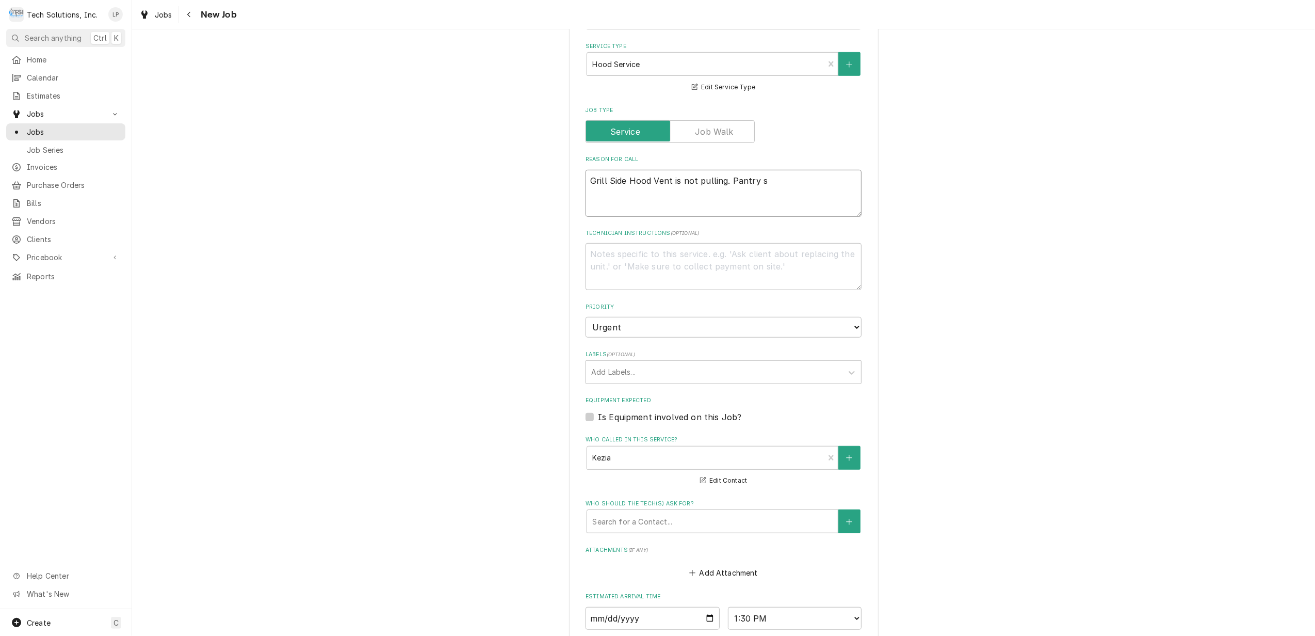
type textarea "Grill Side Hood Vent is not pulling. Pantry si"
type textarea "x"
type textarea "Grill Side Hood Vent is not pulling. Pantry sid"
type textarea "x"
type textarea "Grill Side Hood Vent is not pulling. Pantry side"
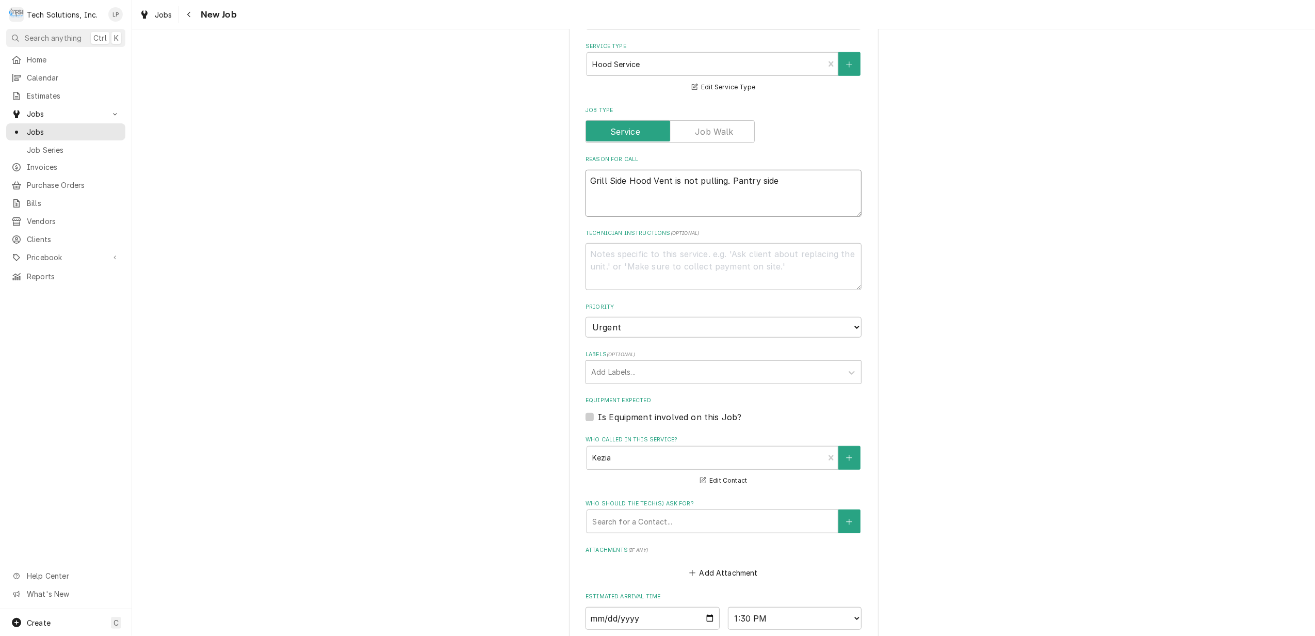
type textarea "x"
type textarea "Grill Side Hood Vent is not pulling. Pantry side"
type textarea "x"
type textarea "Grill Side Hood Vent is not pulling. Pantry side i"
type textarea "x"
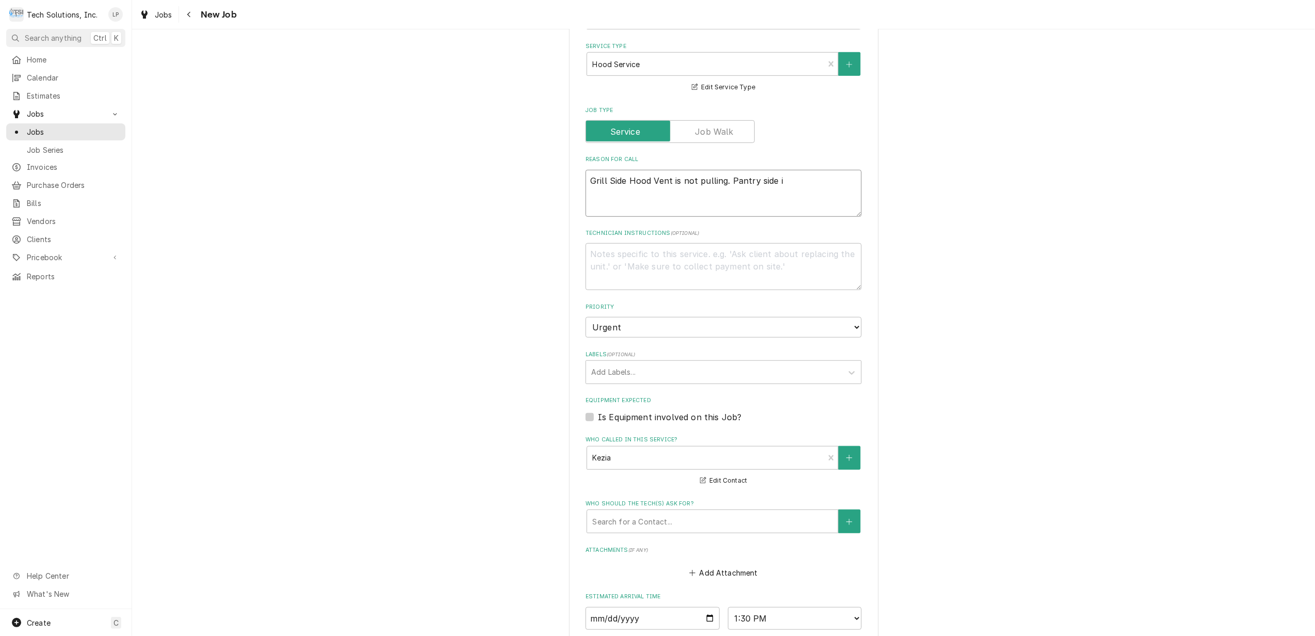
type textarea "Grill Side Hood Vent is not pulling. Pantry side is"
type textarea "x"
type textarea "Grill Side Hood Vent is not pulling. Pantry side is"
type textarea "x"
type textarea "Grill Side Hood Vent is not pulling. Pantry side is w"
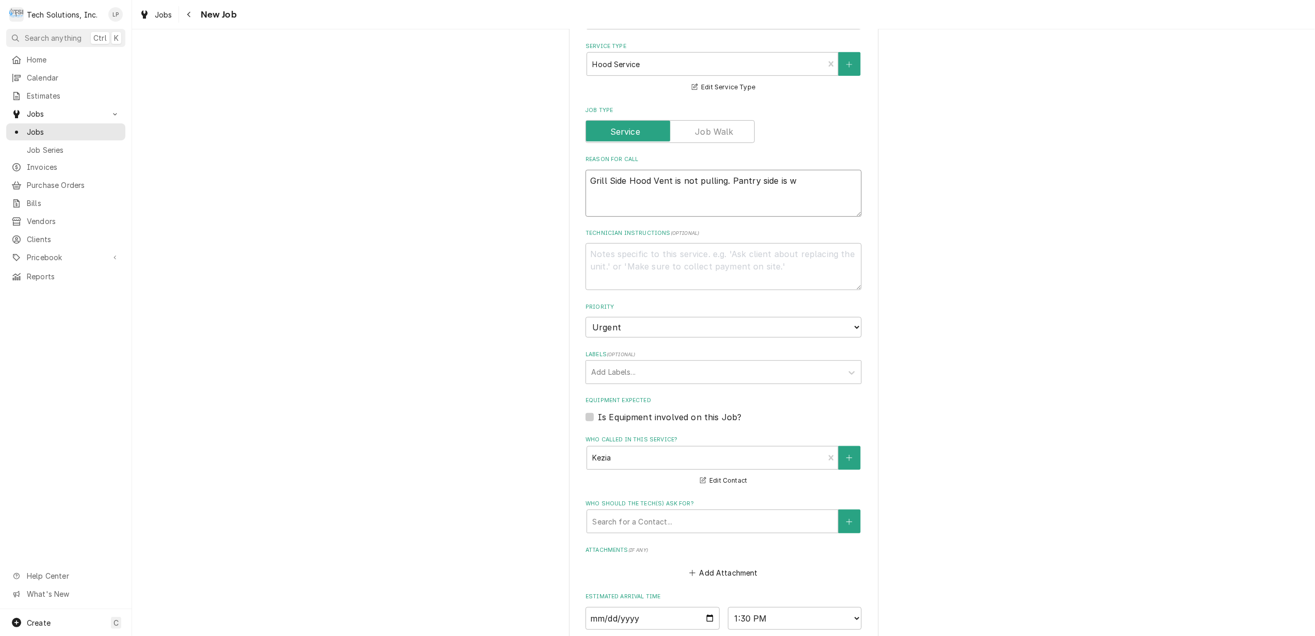
type textarea "x"
type textarea "Grill Side Hood Vent is not pulling. Pantry side is wo"
type textarea "x"
type textarea "Grill Side Hood Vent is not pulling. Pantry side is wor"
type textarea "x"
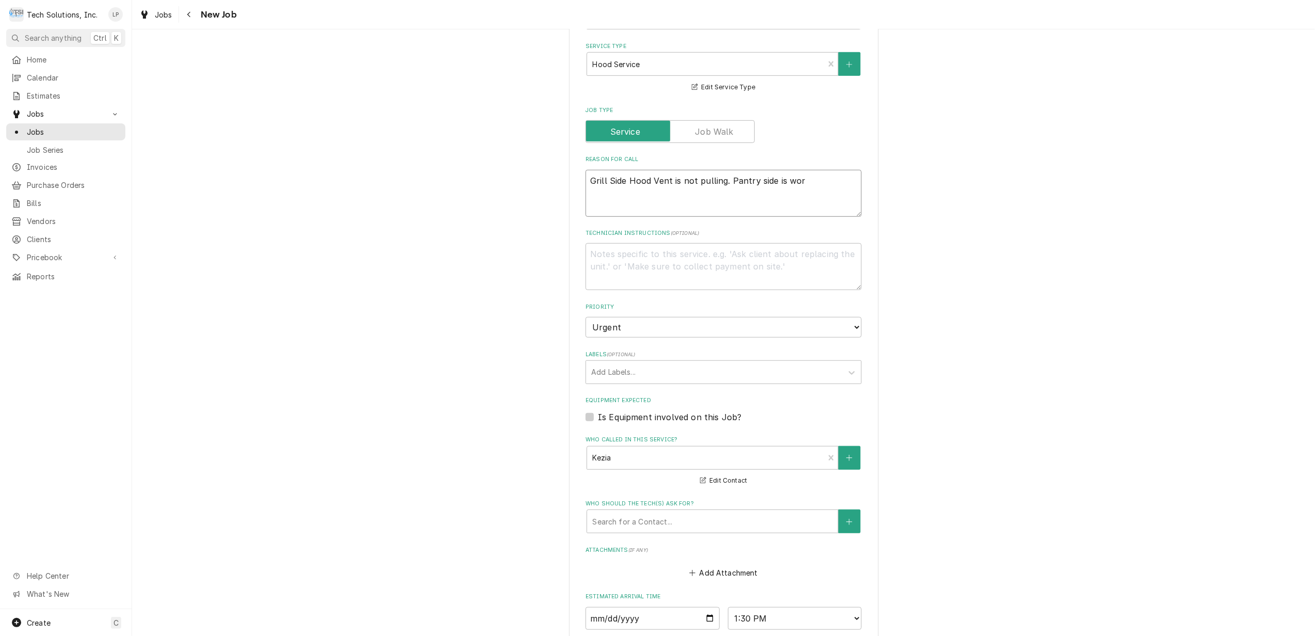
type textarea "Grill Side Hood Vent is not pulling. Pantry side is work"
type textarea "x"
type textarea "Grill Side Hood Vent is not pulling. Pantry side is worki"
type textarea "x"
type textarea "Grill Side Hood Vent is not pulling. Pantry side is workin"
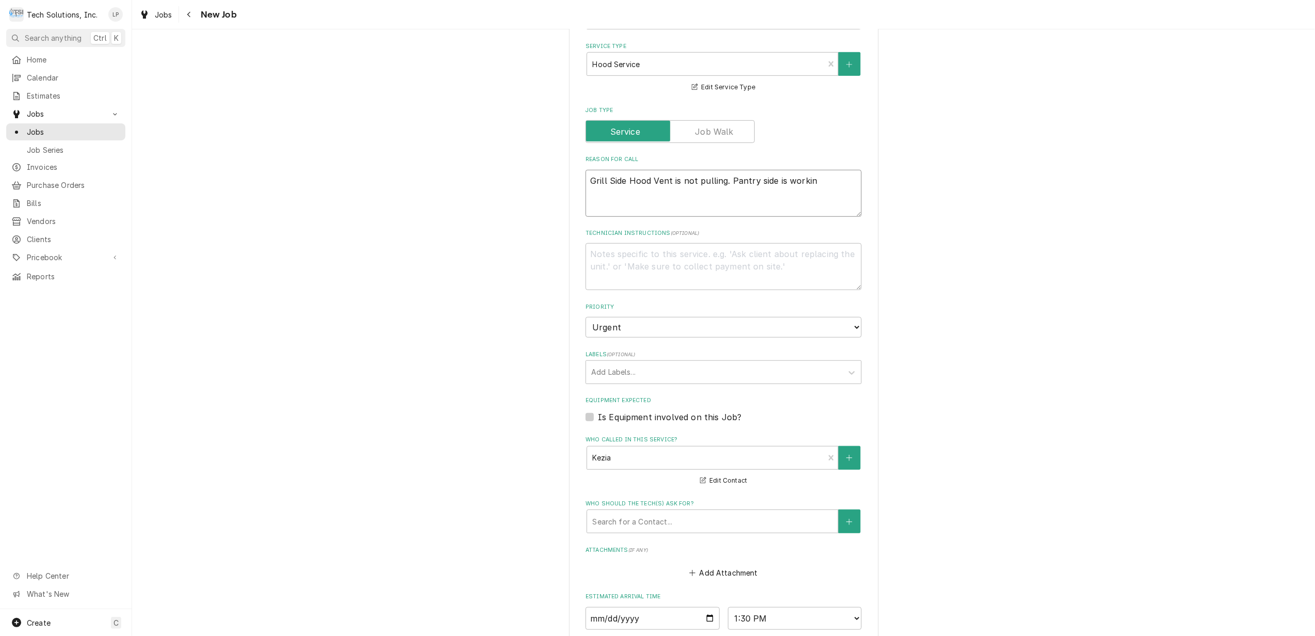
type textarea "x"
type textarea "Grill Side Hood Vent is not pulling. Pantry side is working"
type textarea "x"
type textarea "Grill Side Hood Vent is not pulling. Pantry side is working."
type textarea "x"
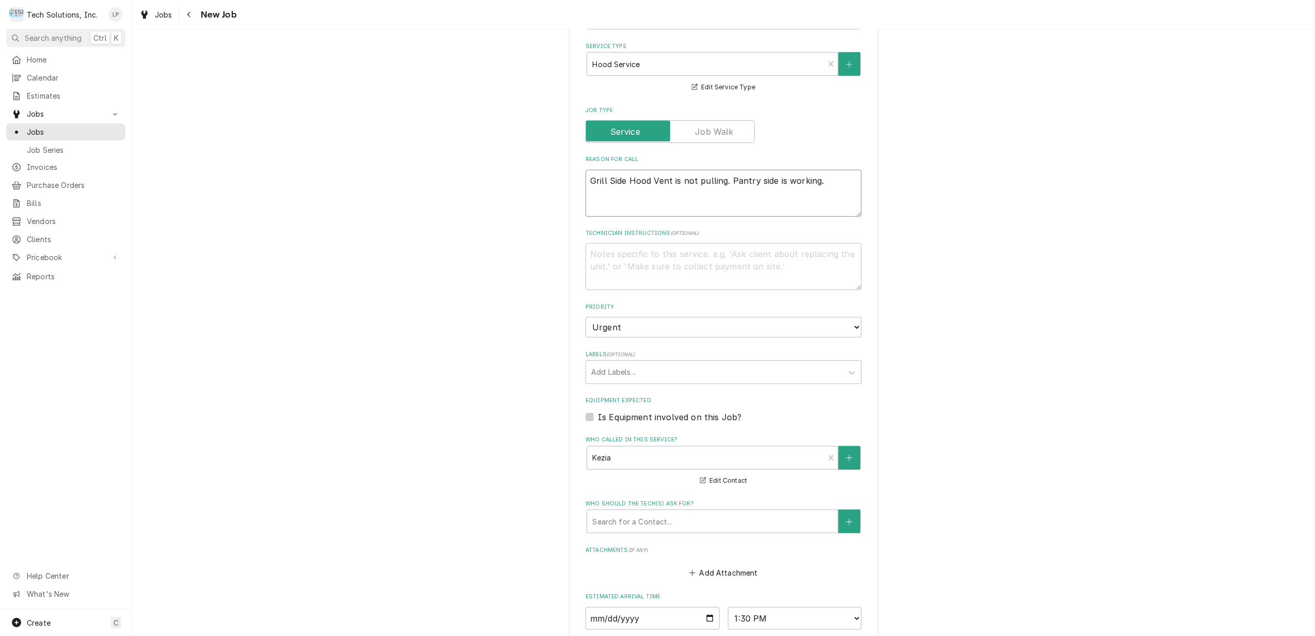
type textarea "Grill Side Hood Vent is not pulling. Pantry side is working."
type textarea "x"
type textarea "Grill Side Hood Vent is not pulling. Pantry side is working."
type textarea "x"
type textarea "Grill Side Hood Vent is not pulling. Pantry side is working. B"
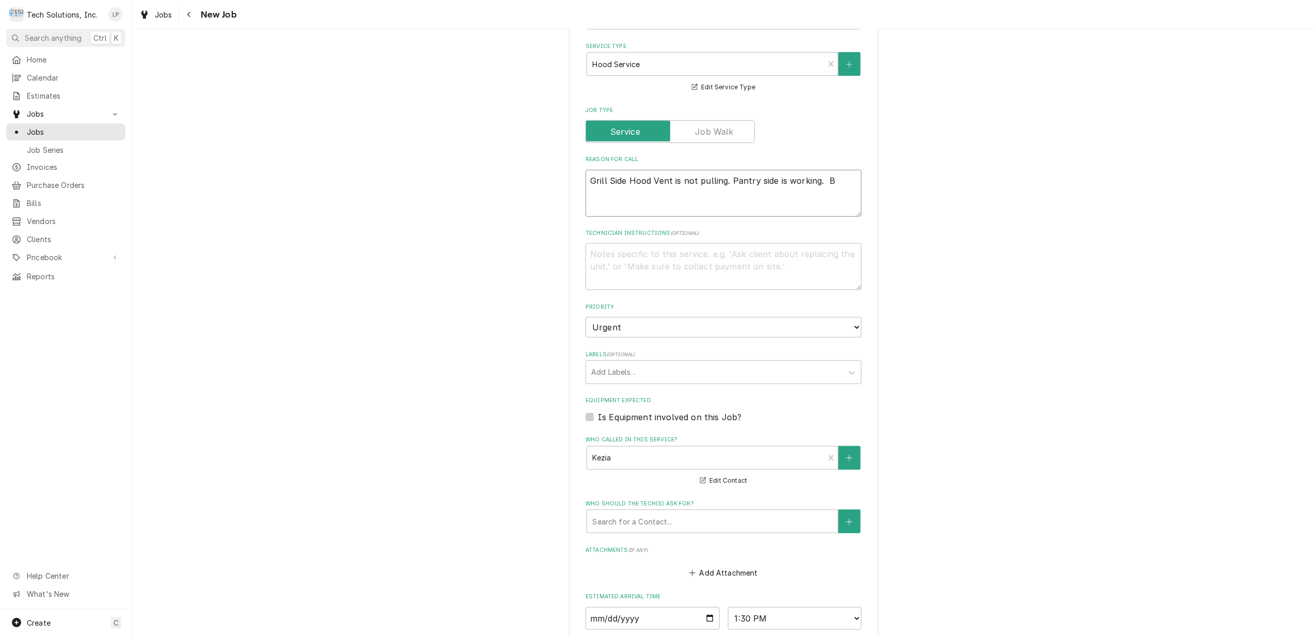
type textarea "x"
type textarea "Grill Side Hood Vent is not pulling. Pantry side is working. BA"
type textarea "x"
type textarea "Grill Side Hood Vent is not pulling. Pantry side is working. BAg"
type textarea "x"
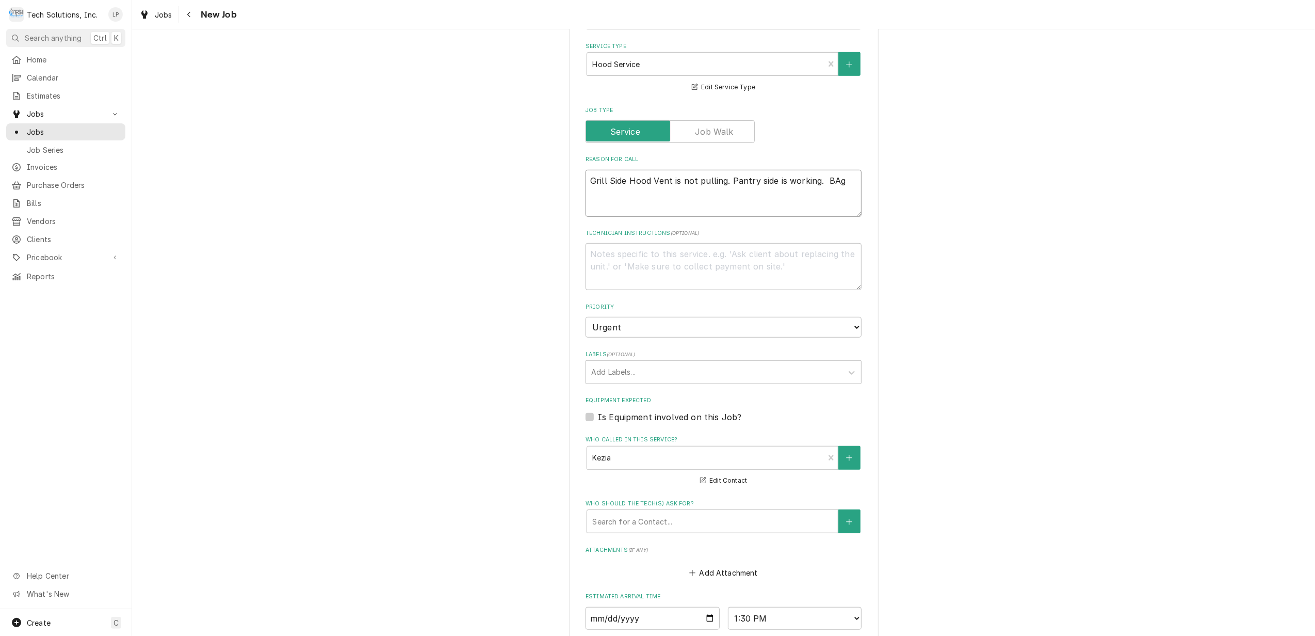
type textarea "Grill Side Hood Vent is not pulling. Pantry side is working. BA"
type textarea "x"
type textarea "Grill Side Hood Vent is not pulling. Pantry side is working. B"
type textarea "x"
type textarea "Grill Side Hood Vent is not pulling. Pantry side is working. Ba"
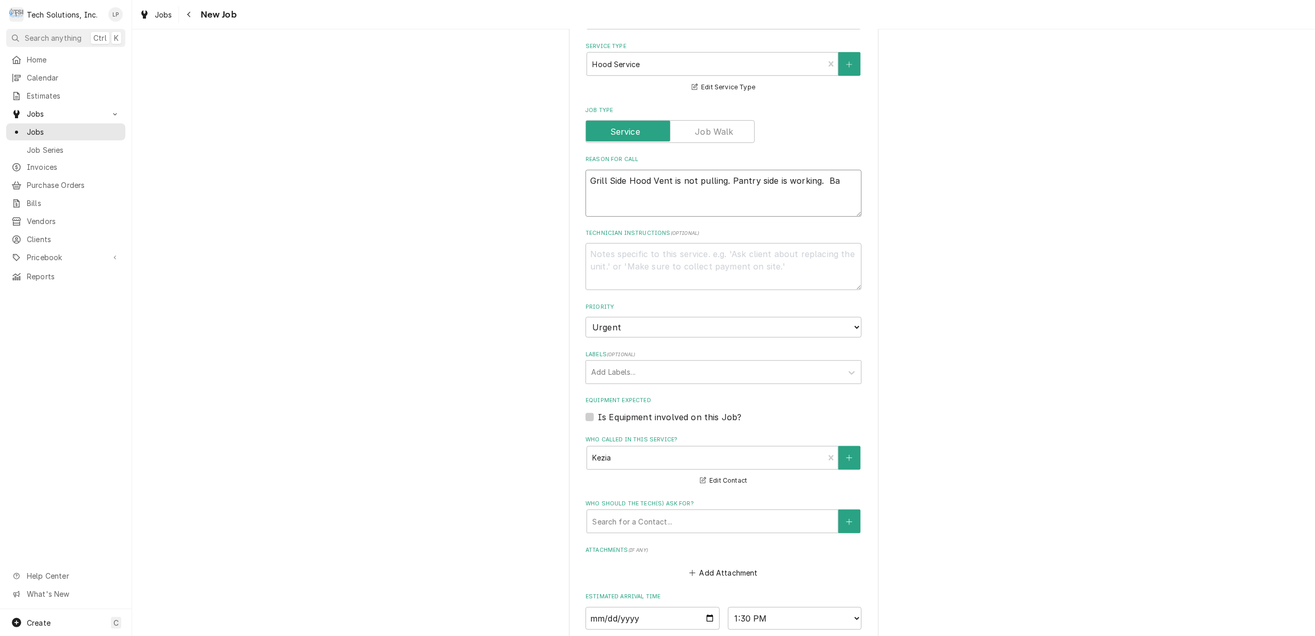
type textarea "x"
type textarea "Grill Side Hood Vent is not pulling. Pantry side is working. Bag"
type textarea "x"
type textarea "Grill Side Hood Vent is not pulling. Pantry side is working. Bag"
type textarea "x"
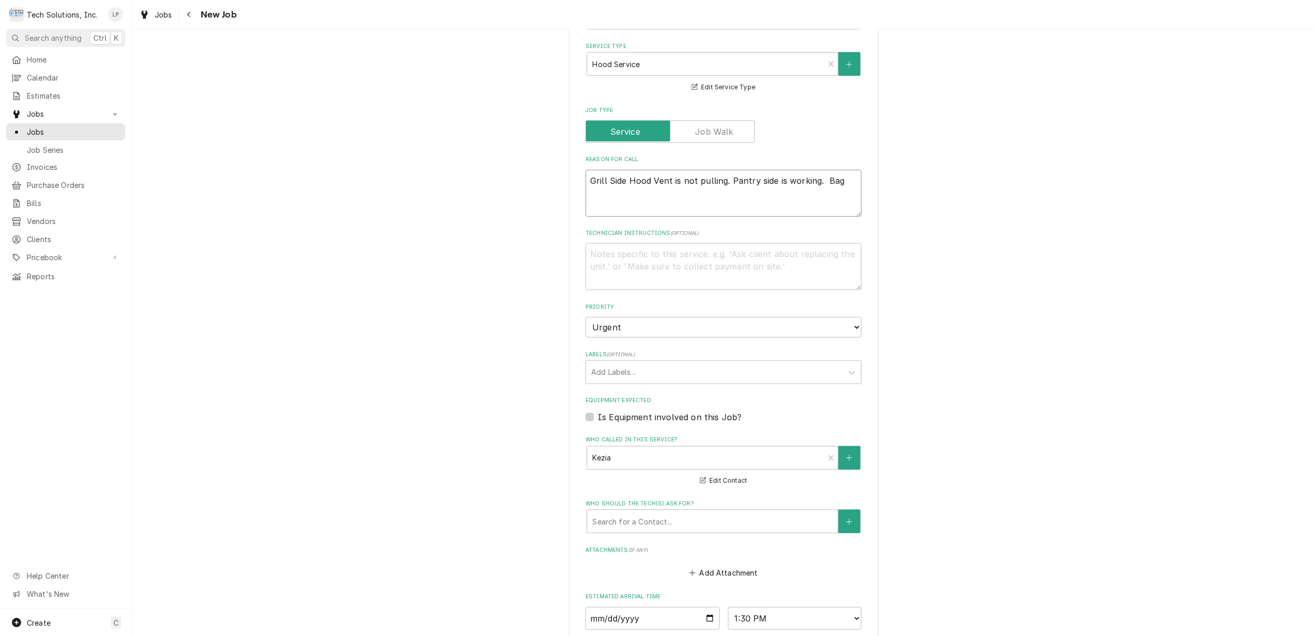
type textarea "Grill Side Hood Vent is not pulling. Pantry side is working. Bag t"
type textarea "x"
type textarea "Grill Side Hood Vent is not pulling. Pantry side is working. Bag te"
type textarea "x"
type textarea "Grill Side Hood Vent is not pulling. Pantry side is working. Bag tes"
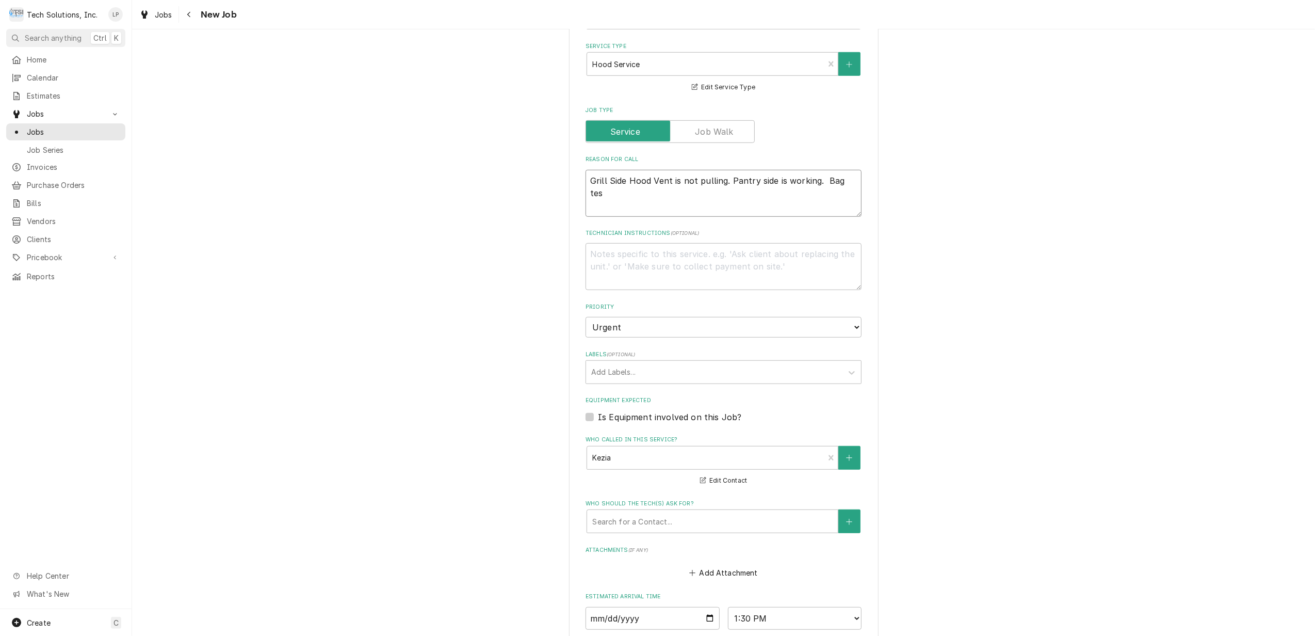
type textarea "x"
type textarea "Grill Side Hood Vent is not pulling. Pantry side is working. Bag test"
type textarea "x"
type textarea "Grill Side Hood Vent is not pulling. Pantry side is working. Bag test"
type textarea "x"
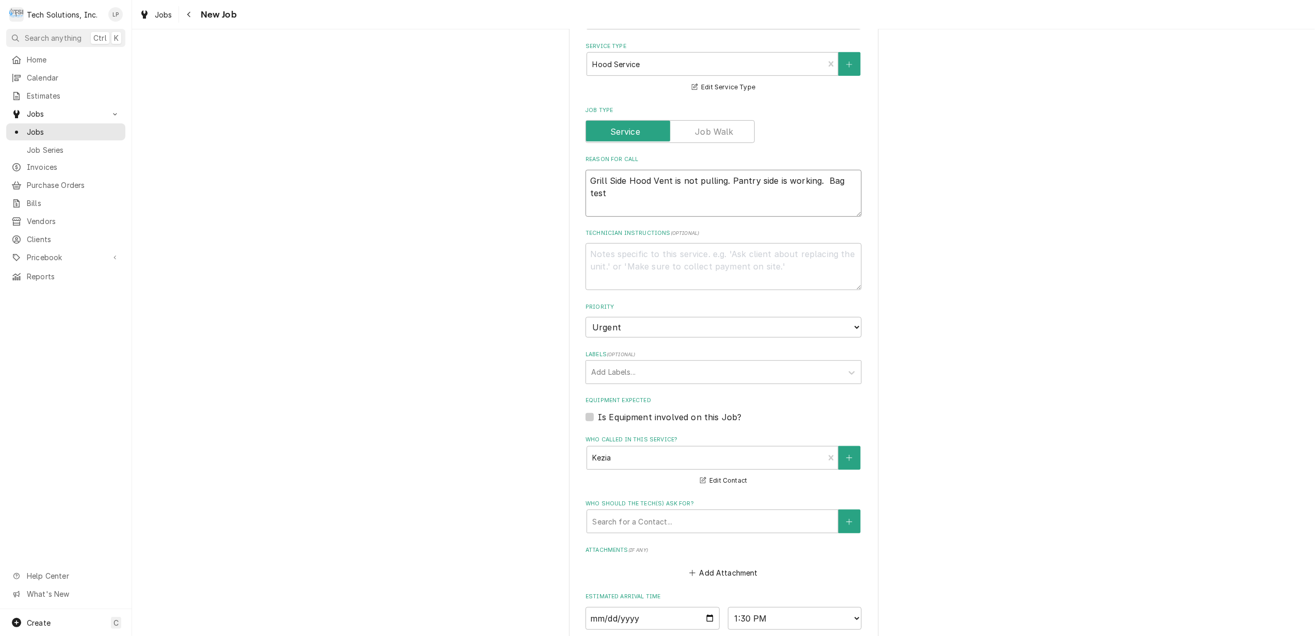
type textarea "Grill Side Hood Vent is not pulling. Pantry side is working. Bag test s"
type textarea "x"
type textarea "Grill Side Hood Vent is not pulling. Pantry side is working. Bag test su"
type textarea "x"
type textarea "Grill Side Hood Vent is not pulling. Pantry side is working. Bag test suc"
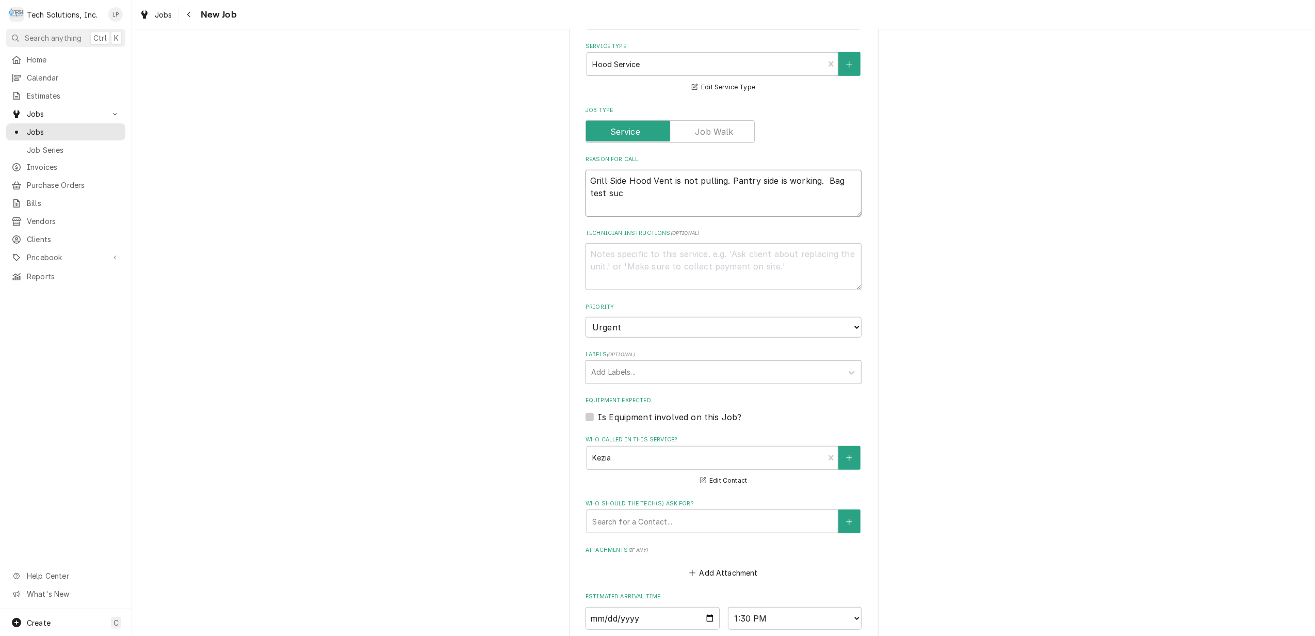
type textarea "x"
type textarea "Grill Side Hood Vent is not pulling. Pantry side is working. Bag test suck"
type textarea "x"
type textarea "Grill Side Hood Vent is not pulling. Pantry side is working. Bag test sucks"
type textarea "x"
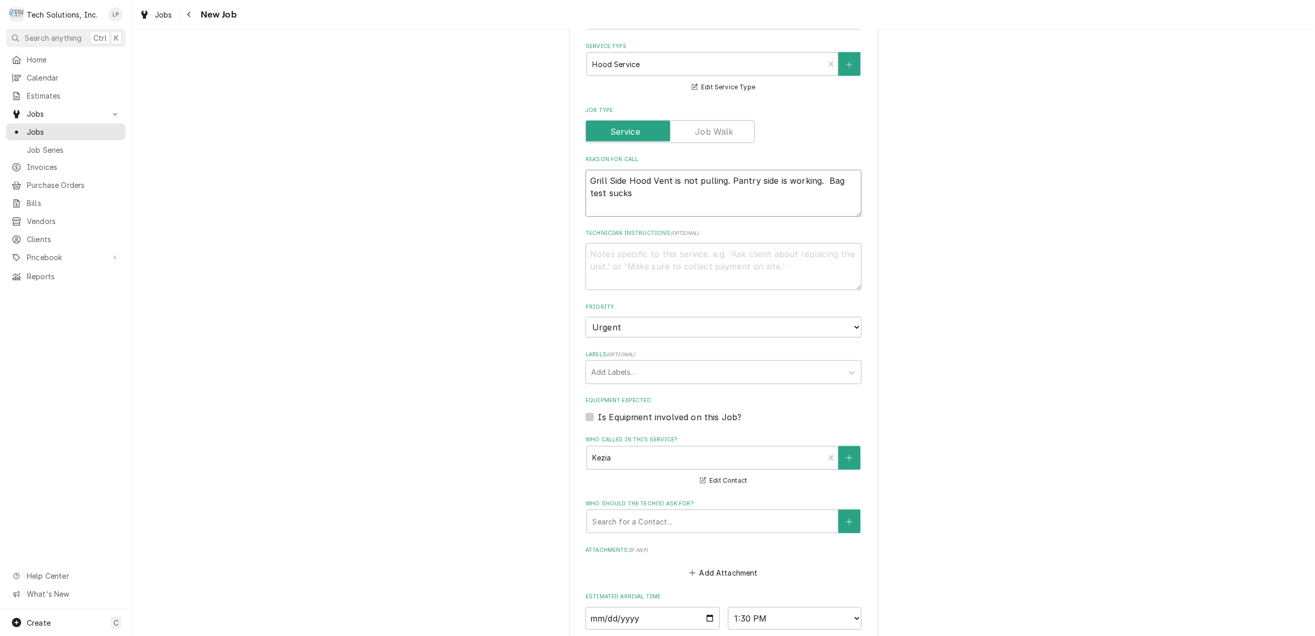
type textarea "Grill Side Hood Vent is not pulling. Pantry side is working. Bag test sucks"
type textarea "x"
type textarea "Grill Side Hood Vent is not pulling. Pantry side is working. Bag test sucks i"
type textarea "x"
type textarea "Grill Side Hood Vent is not pulling. Pantry side is working. Bag test sucks in"
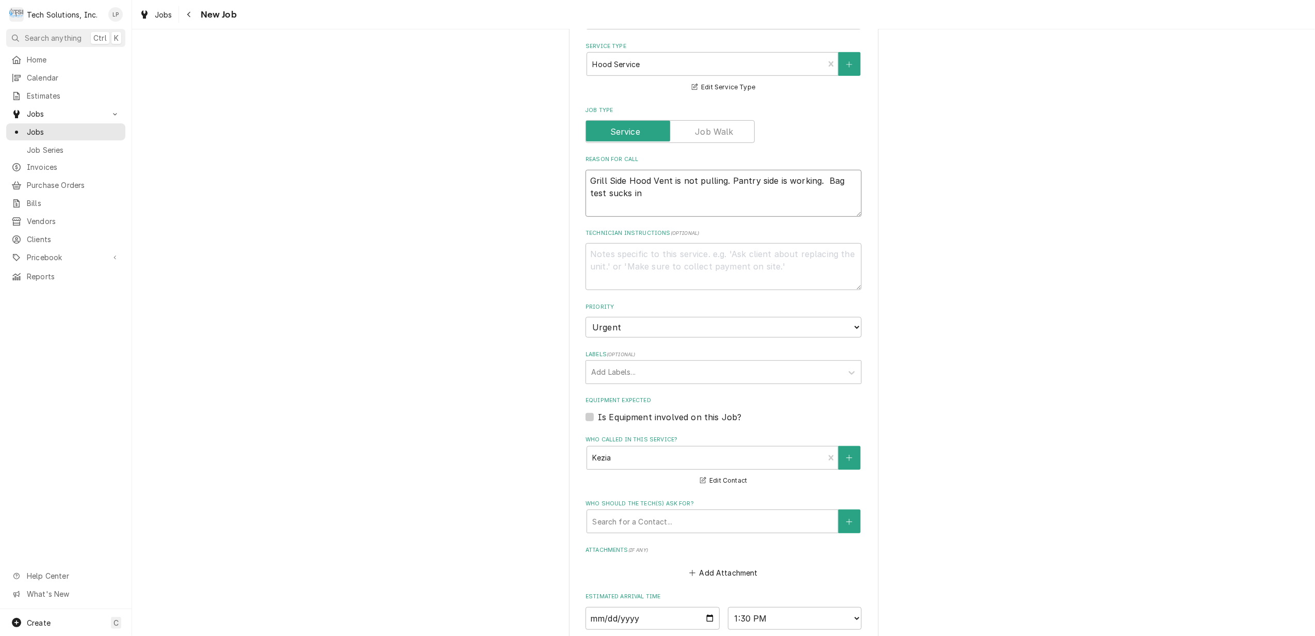
type textarea "x"
type textarea "Grill Side Hood Vent is not pulling. Pantry side is working. Bag test sucks in"
type textarea "x"
type textarea "Grill Side Hood Vent is not pulling. Pantry side is working. Bag test sucks in o"
type textarea "x"
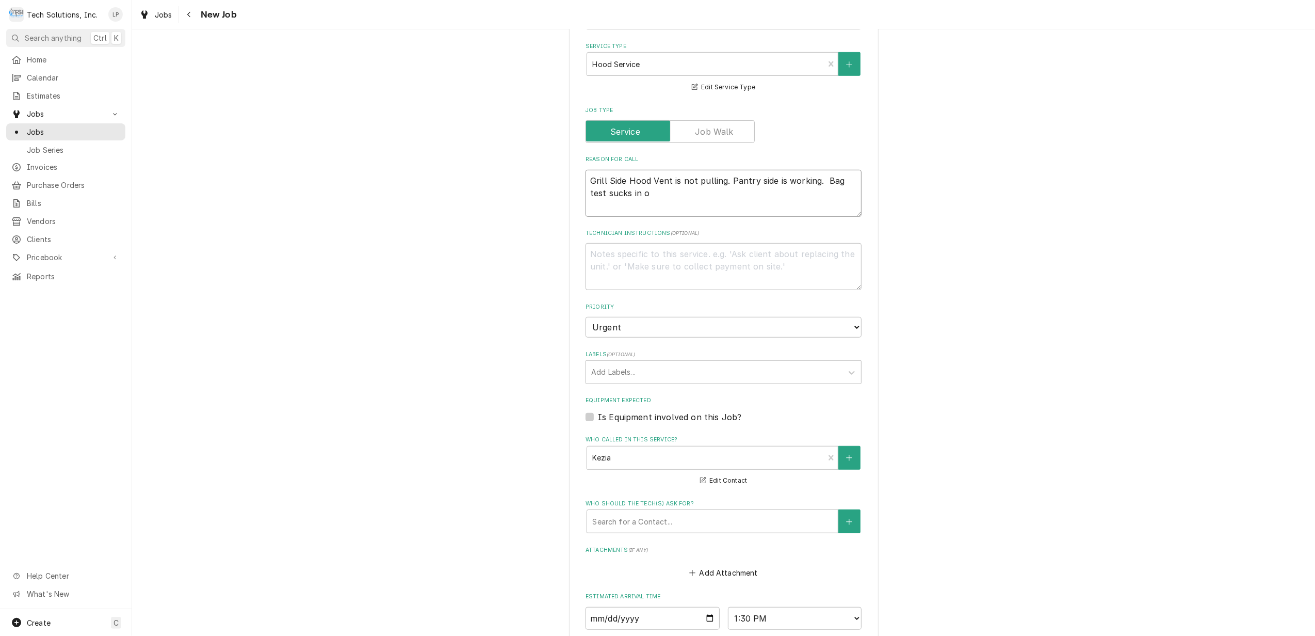
type textarea "Grill Side Hood Vent is not pulling. Pantry side is working. Bag test sucks in …"
type textarea "x"
type textarea "Grill Side Hood Vent is not pulling. Pantry side is working. Bag test sucks in …"
type textarea "x"
type textarea "Grill Side Hood Vent is not pulling. Pantry side is working. Bag test sucks in …"
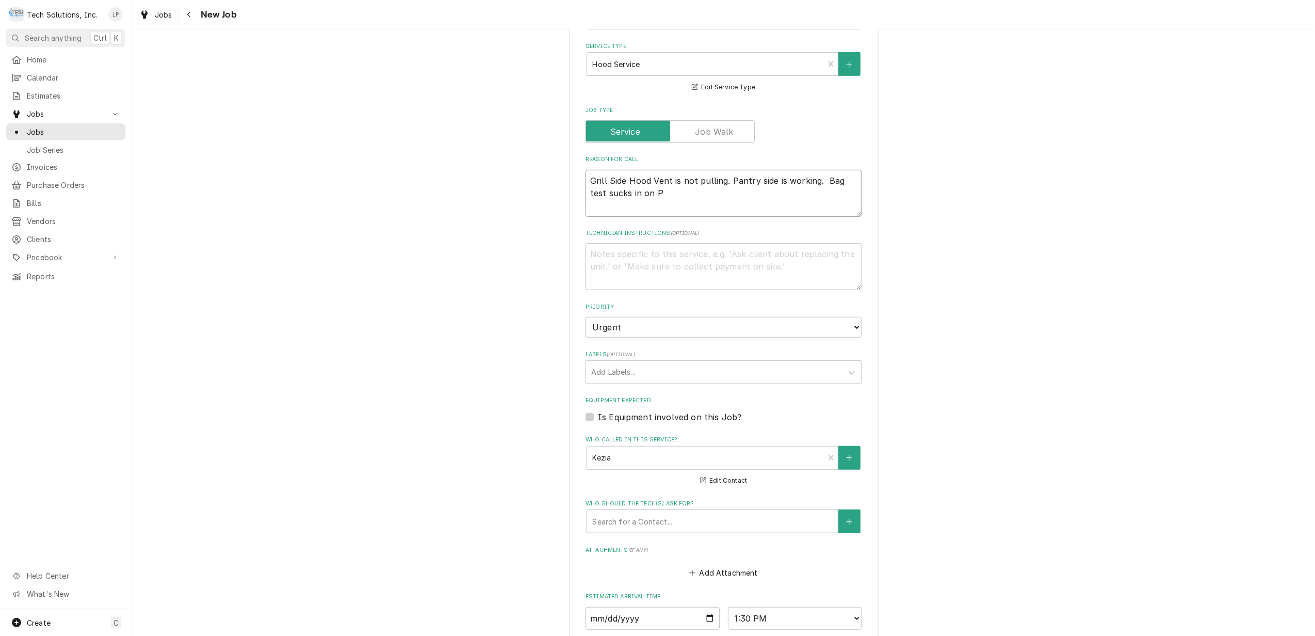
type textarea "x"
type textarea "Grill Side Hood Vent is not pulling. Pantry side is working. Bag test sucks in …"
type textarea "x"
type textarea "Grill Side Hood Vent is not pulling. Pantry side is working. Bag test sucks in …"
type textarea "x"
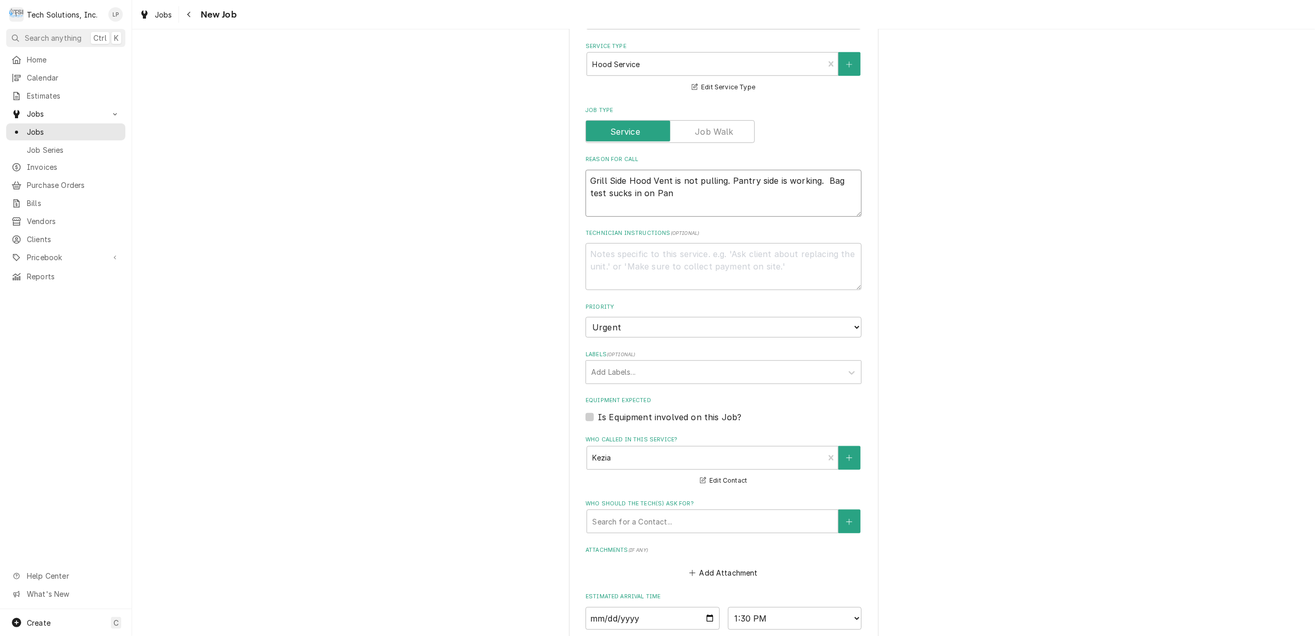
type textarea "Grill Side Hood Vent is not pulling. Pantry side is working. Bag test sucks in …"
type textarea "x"
type textarea "Grill Side Hood Vent is not pulling. Pantry side is working. Bag test sucks in …"
click at [861, 277] on div "Please provide the following information to create a job: Client Details Client…" at bounding box center [724, 103] width 310 height 1467
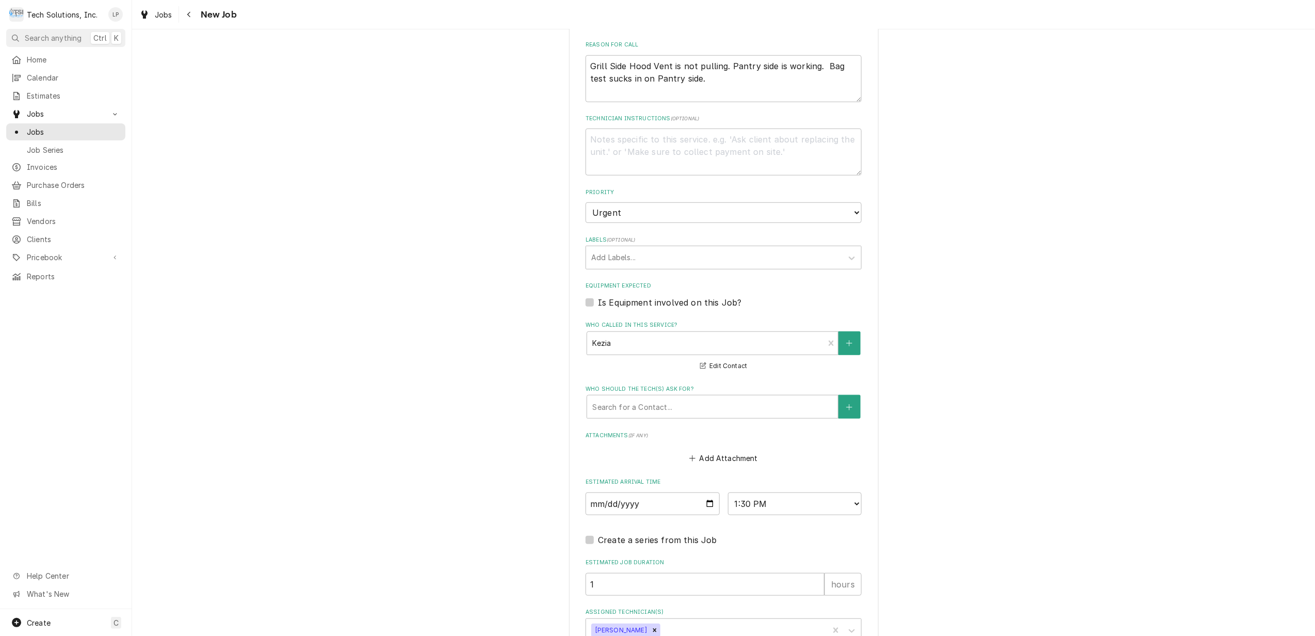
scroll to position [816, 0]
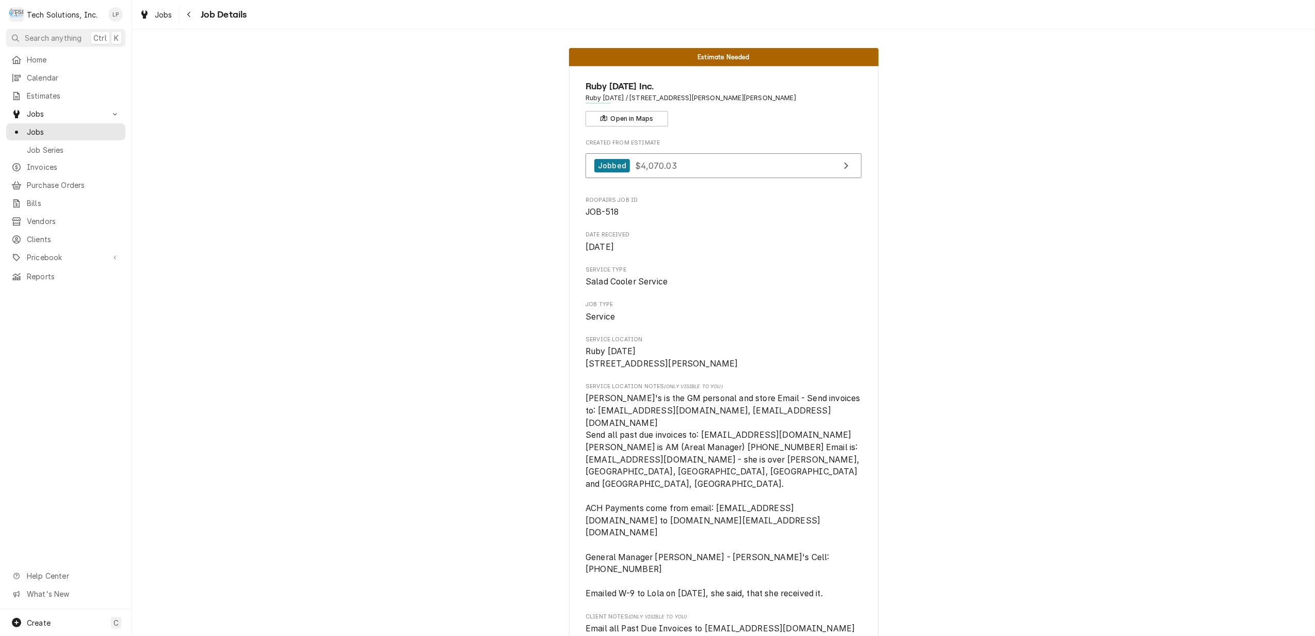
scroll to position [69, 0]
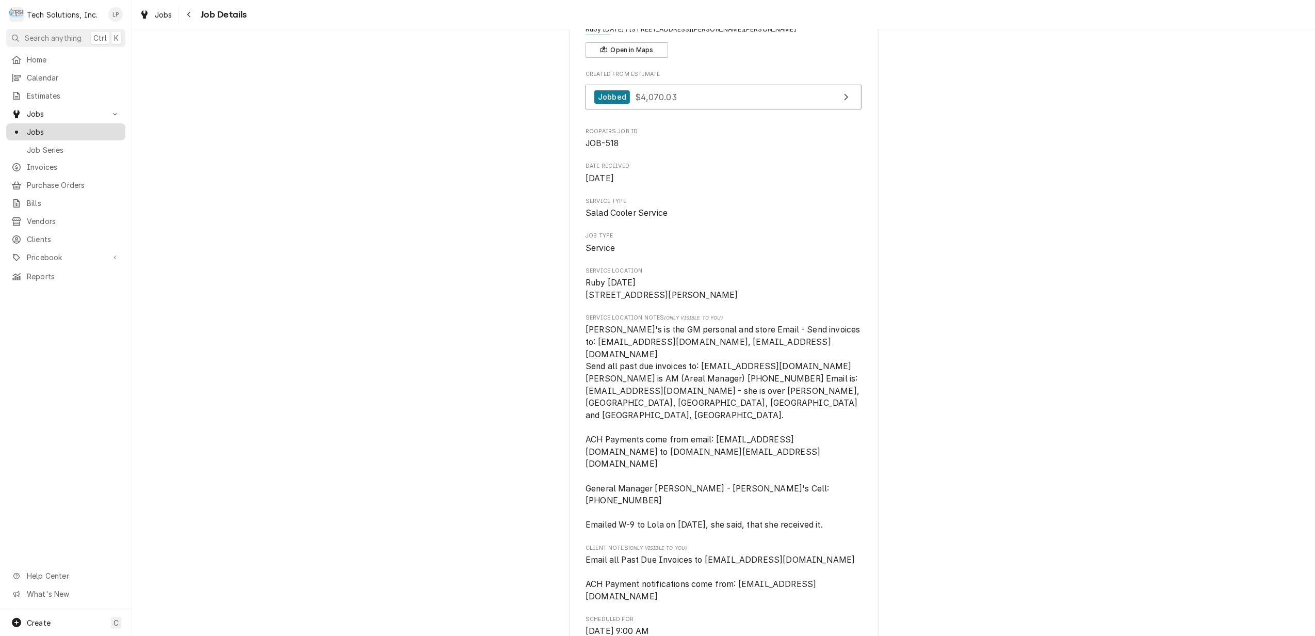
click at [27, 133] on span "Jobs" at bounding box center [73, 131] width 93 height 11
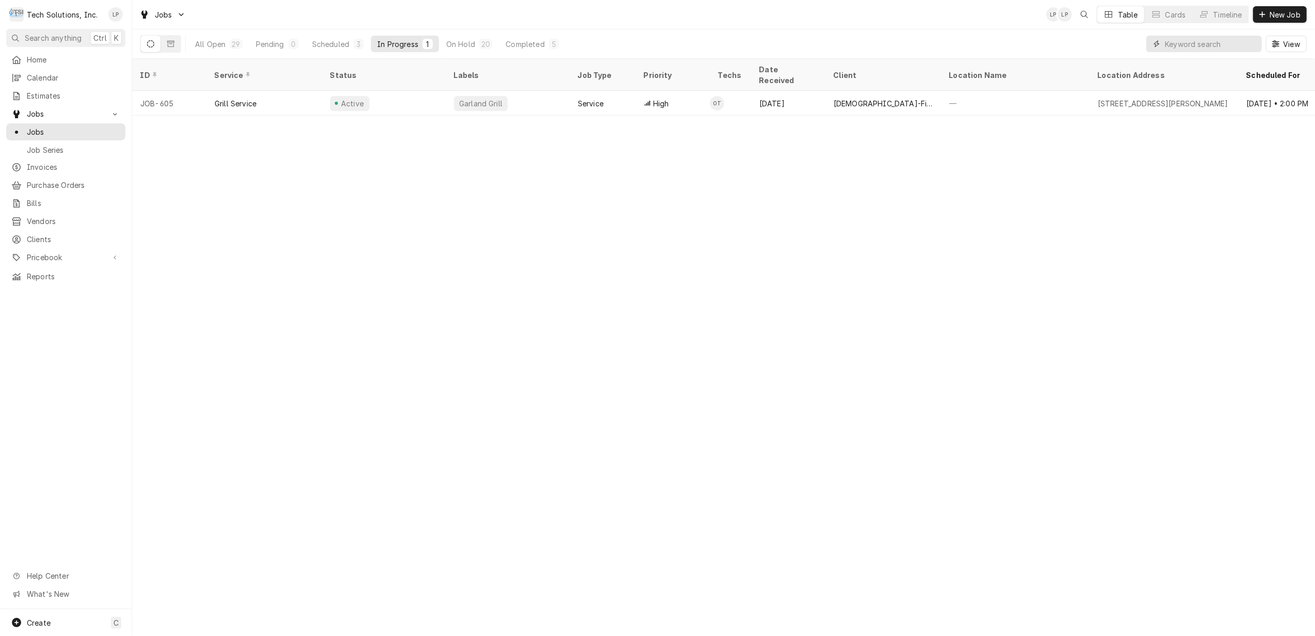
click at [1187, 40] on input "Dynamic Content Wrapper" at bounding box center [1211, 44] width 92 height 17
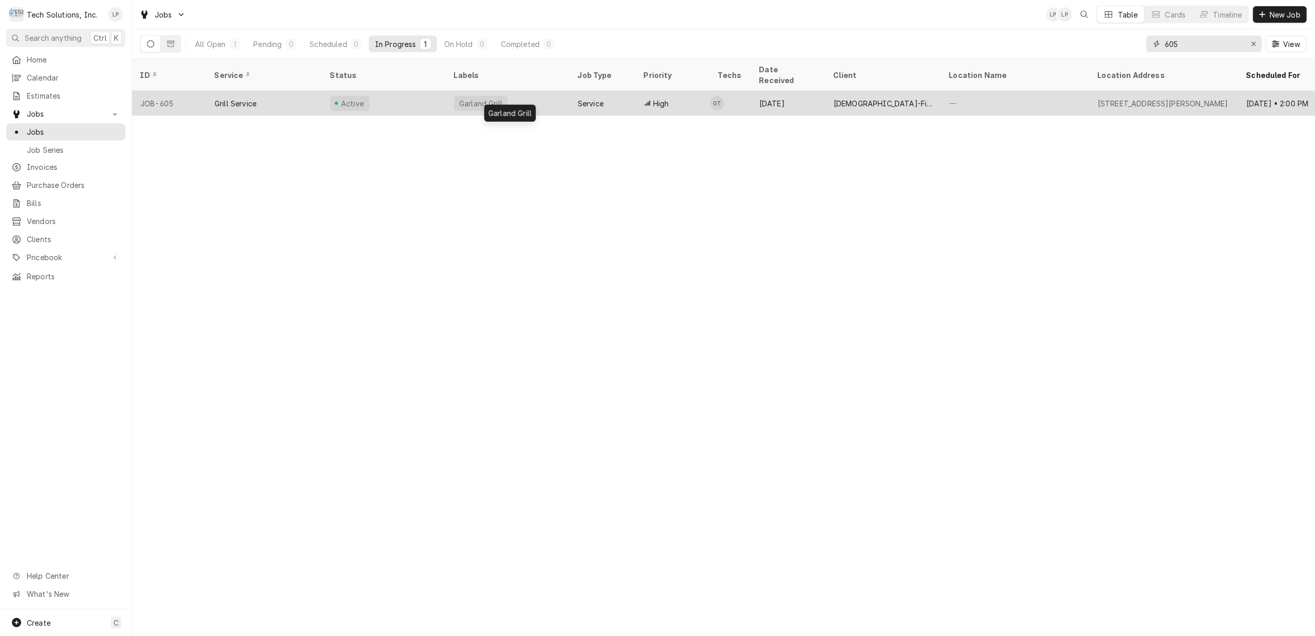
type input "605"
click at [530, 96] on div "Garland Grill" at bounding box center [508, 103] width 124 height 25
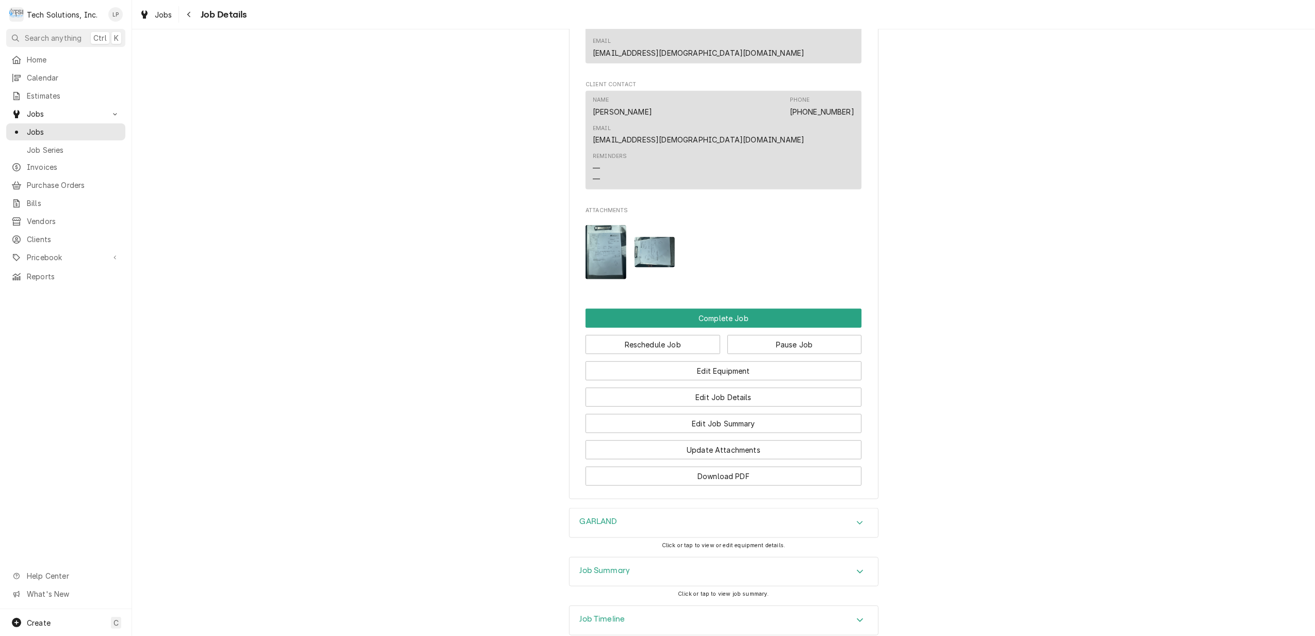
scroll to position [824, 0]
click at [607, 223] on img "Attachments" at bounding box center [606, 250] width 41 height 54
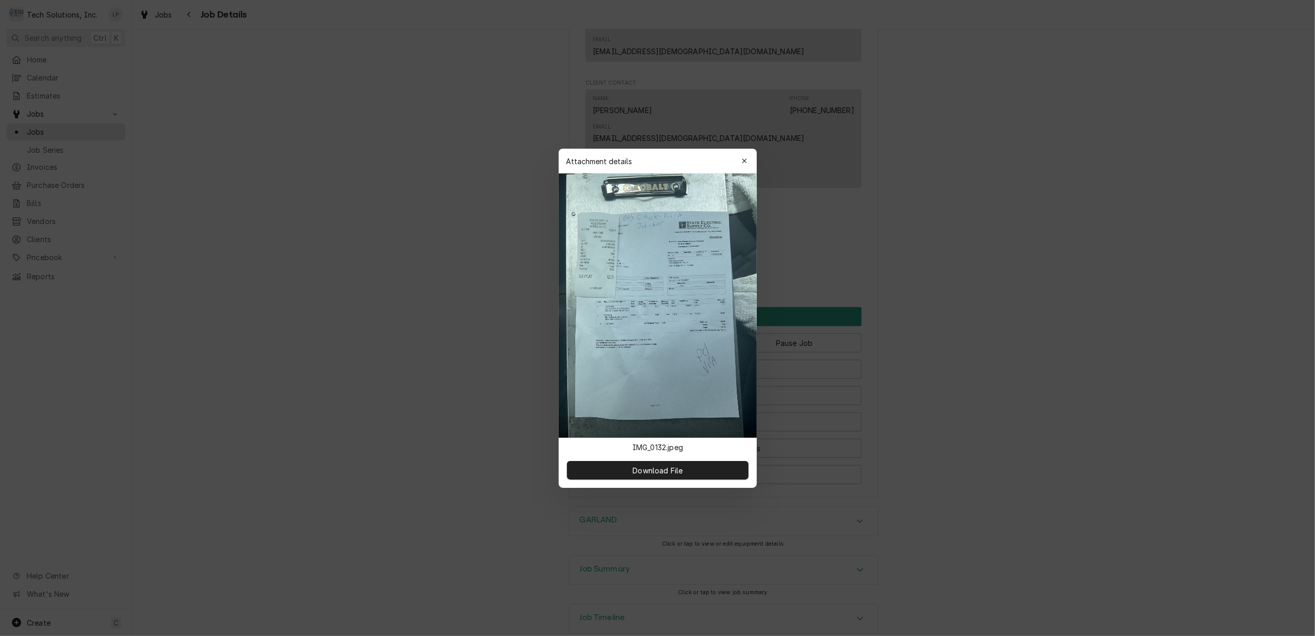
click at [744, 160] on icon "button" at bounding box center [745, 160] width 6 height 7
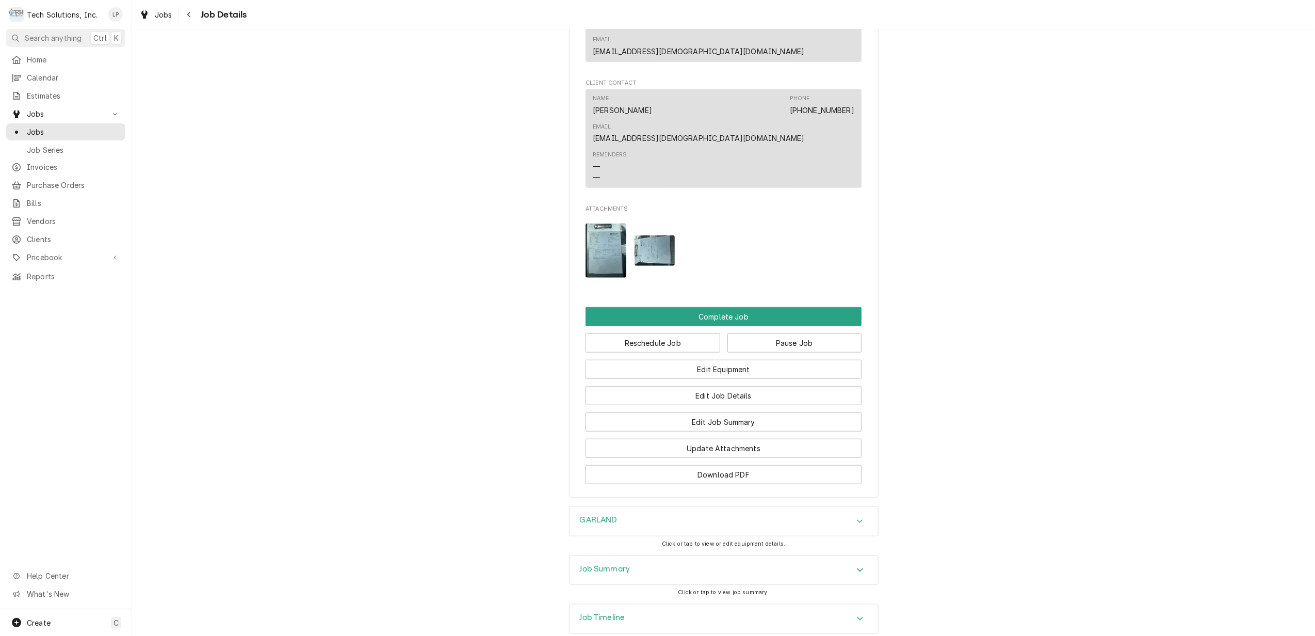
click at [655, 235] on img "Attachments" at bounding box center [655, 250] width 41 height 30
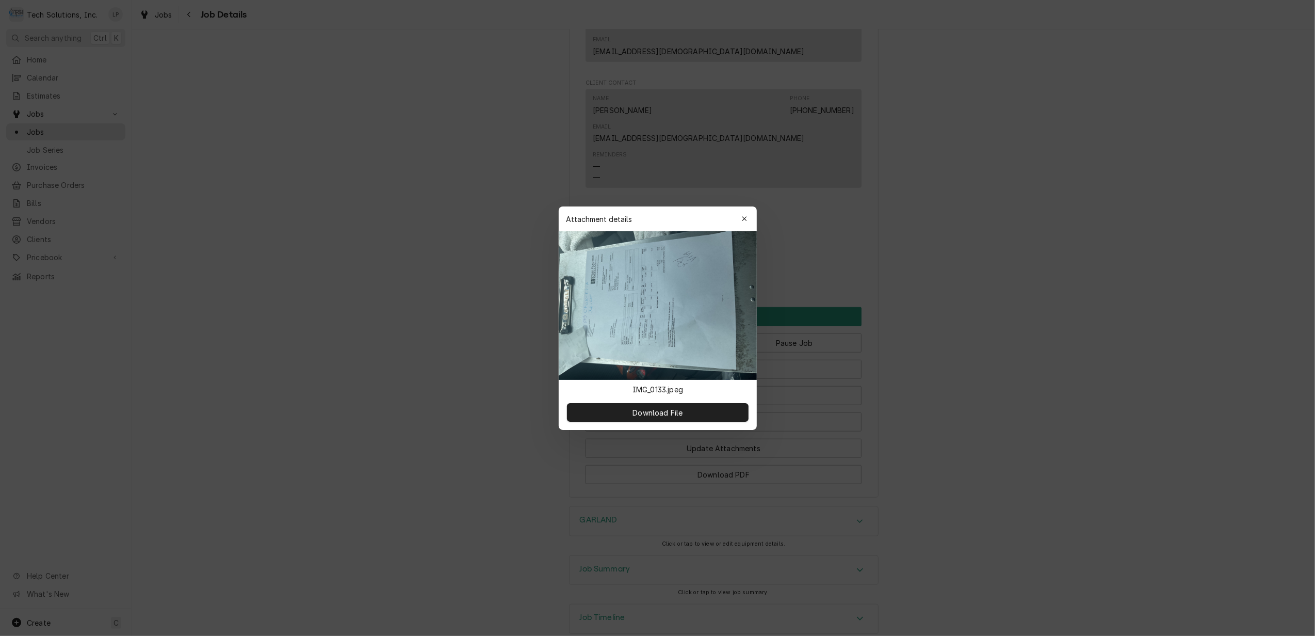
click at [754, 219] on div "Attachment details Close" at bounding box center [658, 218] width 198 height 25
click at [741, 214] on div "button" at bounding box center [744, 219] width 10 height 10
